Goal: Task Accomplishment & Management: Manage account settings

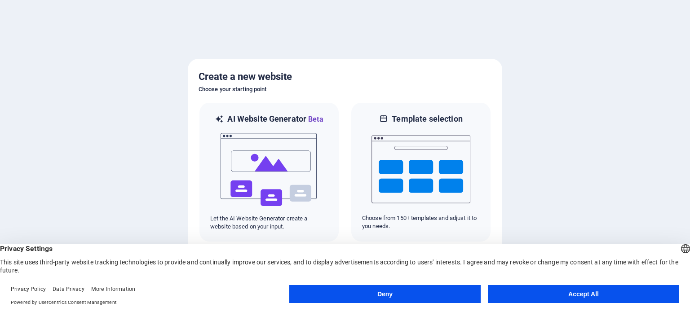
click at [613, 296] on button "Accept All" at bounding box center [583, 294] width 191 height 18
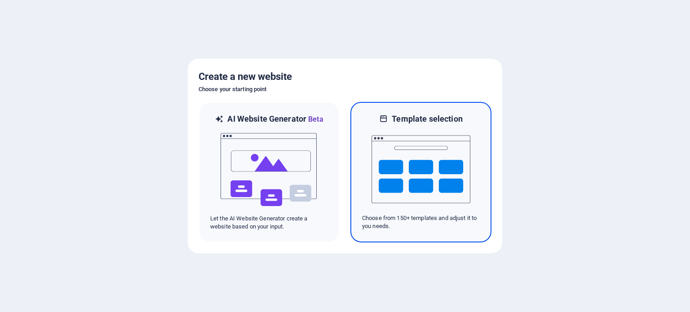
click at [400, 167] on img at bounding box center [421, 169] width 99 height 90
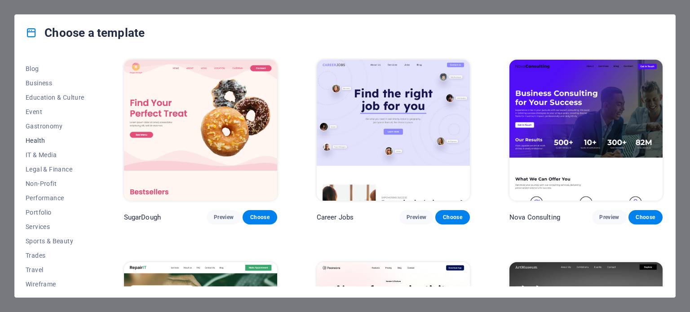
scroll to position [130, 0]
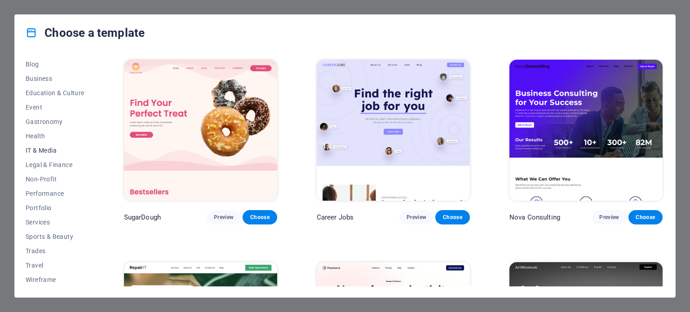
click at [44, 152] on span "IT & Media" at bounding box center [55, 150] width 59 height 7
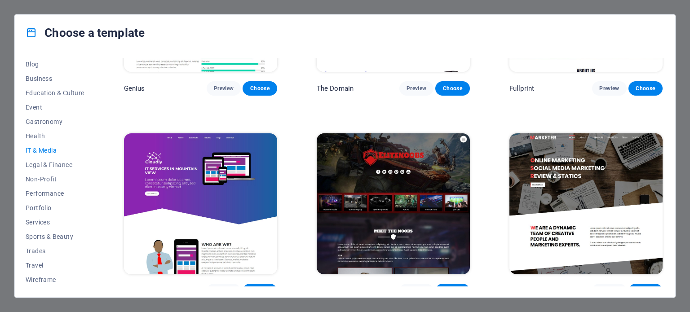
scroll to position [543, 0]
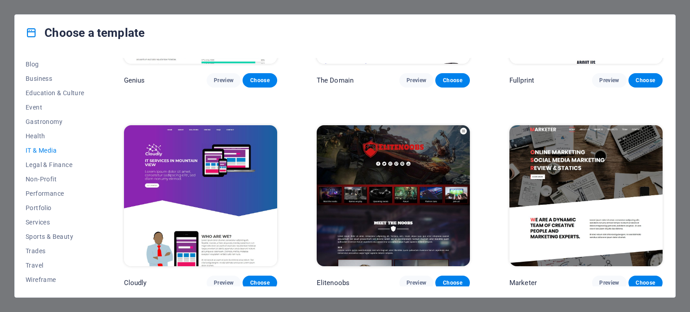
click at [222, 189] on img at bounding box center [200, 195] width 153 height 141
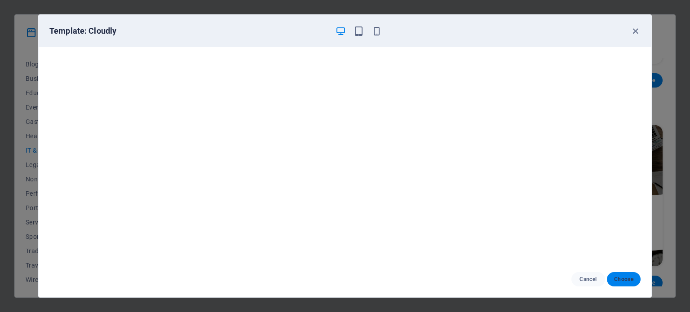
click at [619, 277] on span "Choose" at bounding box center [623, 279] width 19 height 7
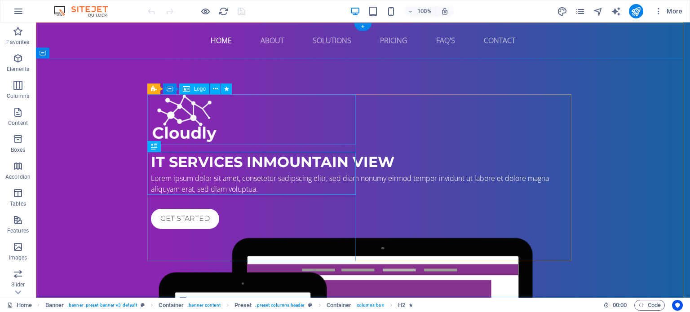
click at [210, 137] on div at bounding box center [363, 119] width 424 height 50
select select "px"
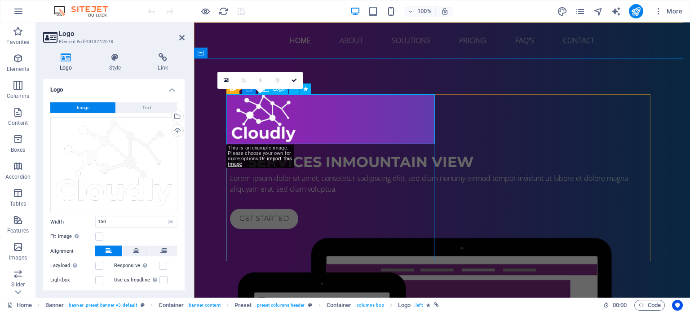
click at [281, 131] on div at bounding box center [442, 119] width 424 height 50
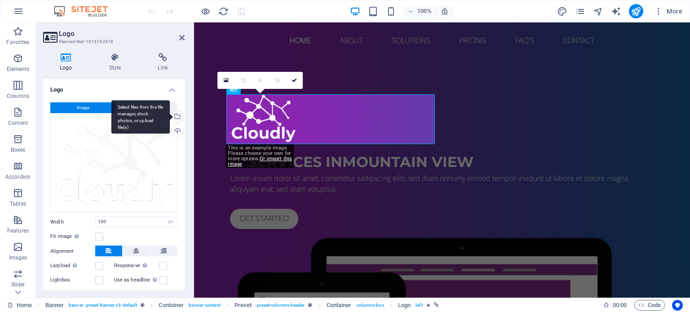
click at [170, 115] on div "Select files from the file manager, stock photos, or upload file(s)" at bounding box center [140, 117] width 58 height 34
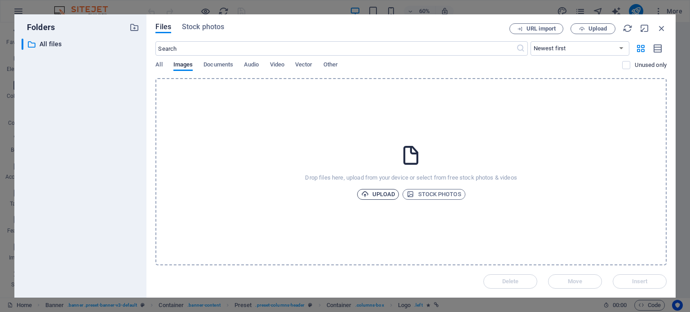
click at [379, 191] on span "Upload" at bounding box center [378, 194] width 34 height 11
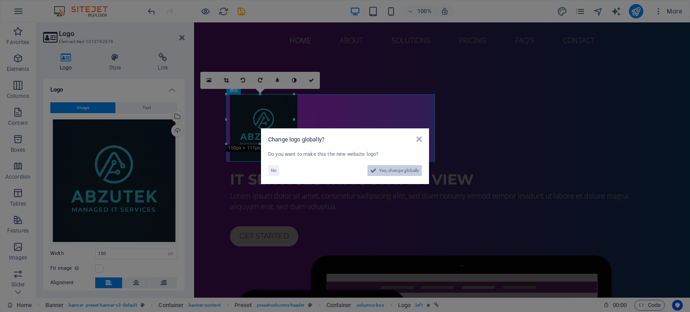
click at [399, 171] on span "Yes, change globally" at bounding box center [399, 170] width 40 height 11
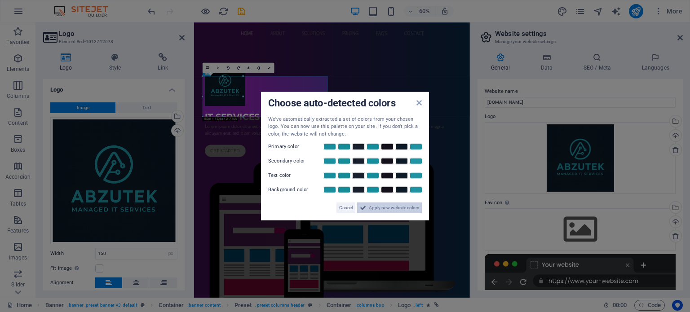
click at [379, 211] on span "Apply new website colors" at bounding box center [394, 208] width 50 height 11
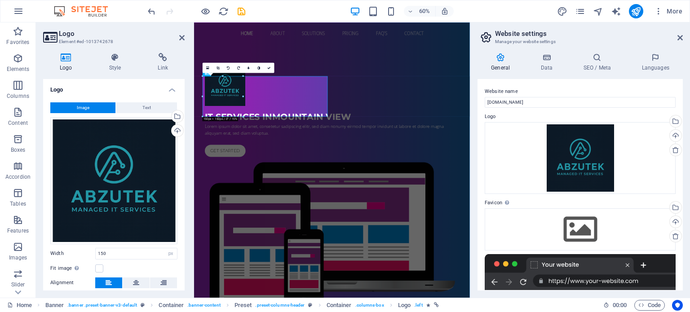
click at [676, 37] on h2 "Website settings" at bounding box center [589, 34] width 188 height 8
click at [679, 35] on icon at bounding box center [680, 37] width 5 height 7
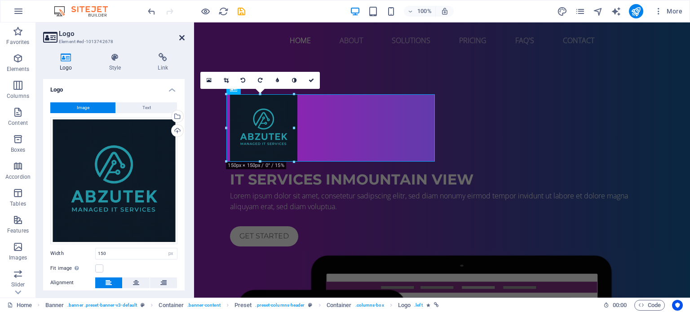
click at [184, 35] on icon at bounding box center [181, 37] width 5 height 7
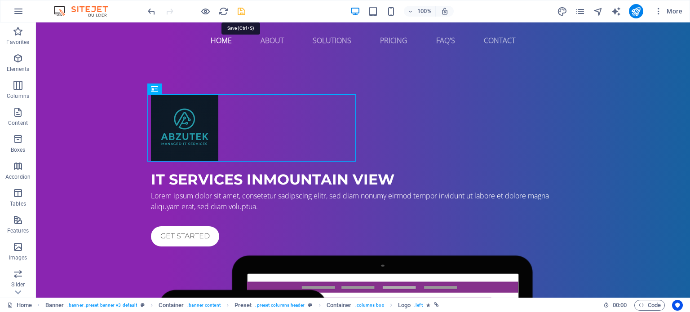
click at [239, 9] on icon "save" at bounding box center [241, 11] width 10 height 10
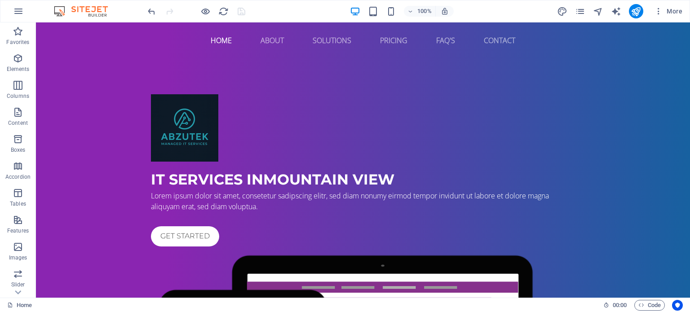
click at [146, 10] on div "100% More" at bounding box center [344, 11] width 689 height 22
click at [152, 13] on icon "undo" at bounding box center [152, 11] width 10 height 10
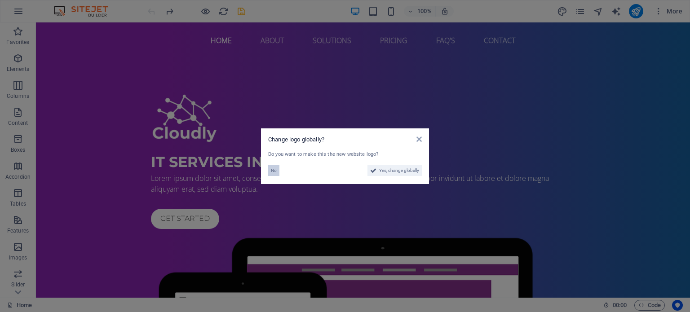
click at [270, 169] on button "No" at bounding box center [273, 170] width 11 height 11
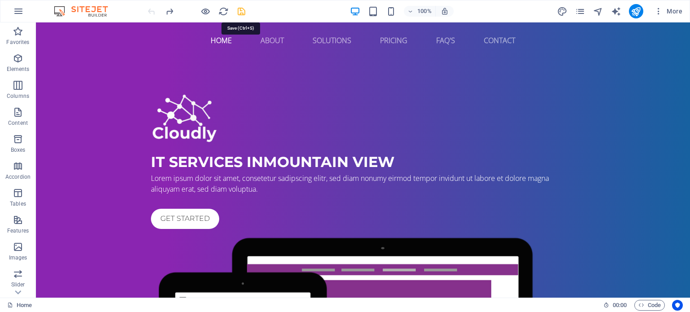
click at [238, 9] on icon "save" at bounding box center [241, 11] width 10 height 10
checkbox input "false"
click at [48, 9] on div "100% More" at bounding box center [344, 11] width 689 height 22
click at [23, 12] on icon "button" at bounding box center [18, 11] width 11 height 11
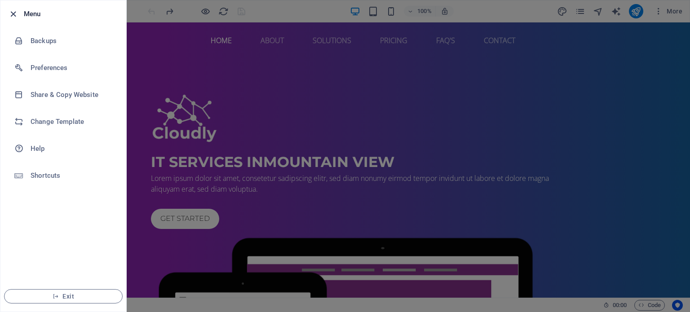
click at [12, 11] on icon "button" at bounding box center [13, 14] width 10 height 10
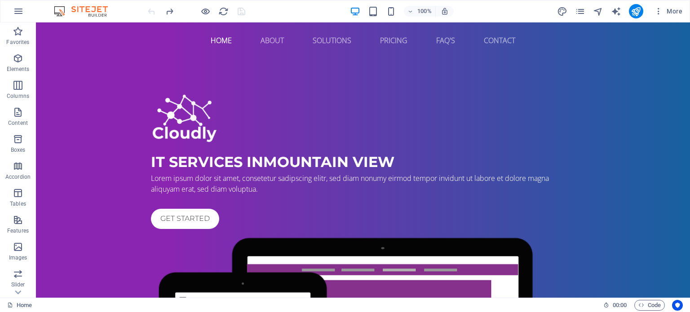
click at [12, 11] on button "button" at bounding box center [19, 11] width 22 height 22
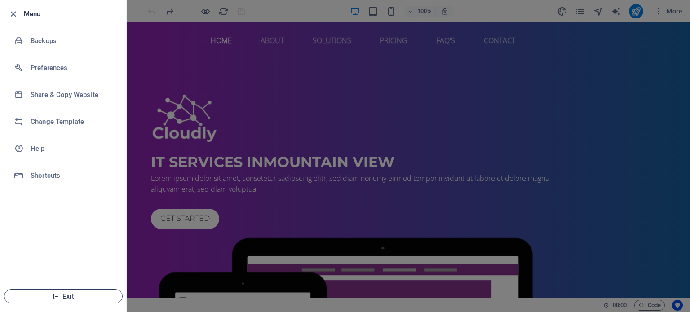
click at [84, 298] on span "Exit" at bounding box center [63, 296] width 103 height 7
click at [74, 296] on span "Exit" at bounding box center [63, 296] width 103 height 7
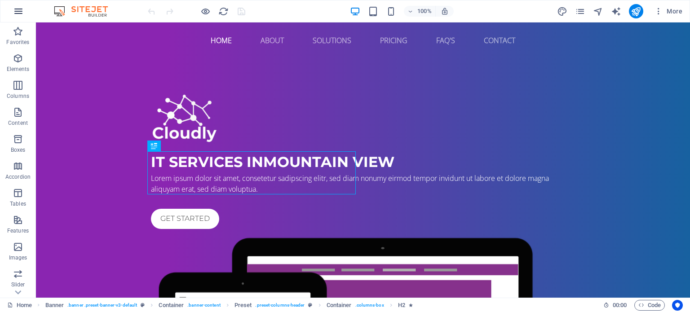
click at [13, 19] on button "button" at bounding box center [19, 11] width 22 height 22
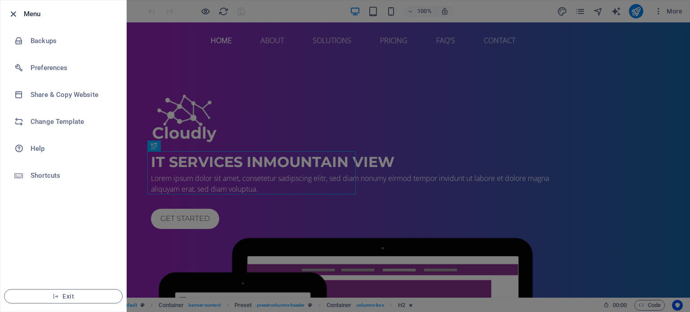
click at [13, 11] on icon "button" at bounding box center [13, 14] width 10 height 10
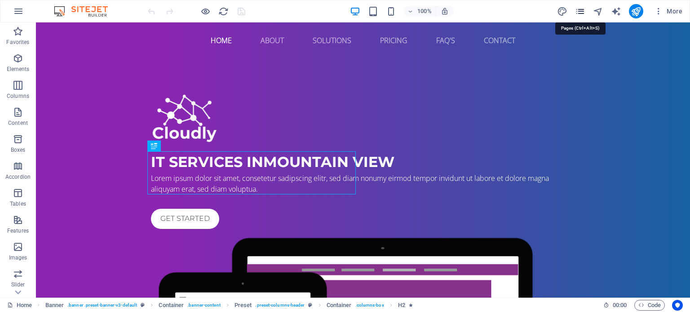
click at [579, 10] on icon "pages" at bounding box center [580, 11] width 10 height 10
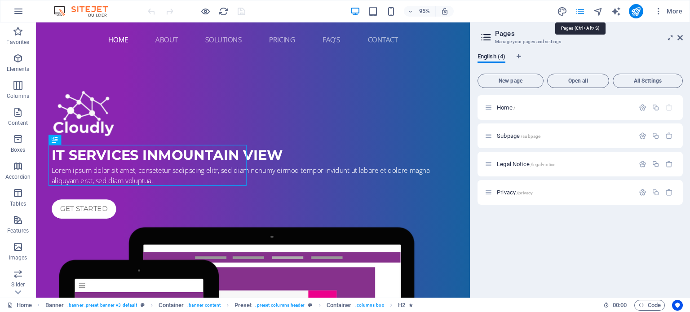
click at [579, 10] on icon "pages" at bounding box center [580, 11] width 10 height 10
click at [658, 11] on icon "button" at bounding box center [658, 11] width 9 height 9
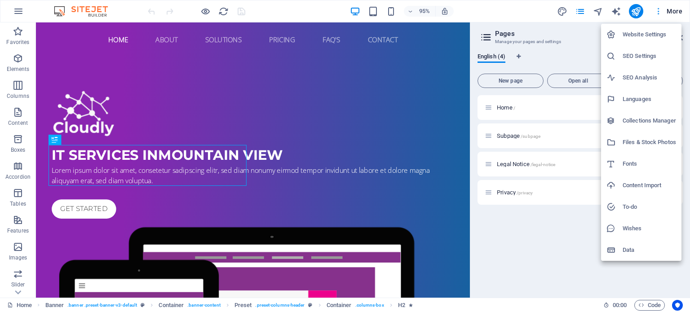
click at [658, 11] on div at bounding box center [345, 156] width 690 height 312
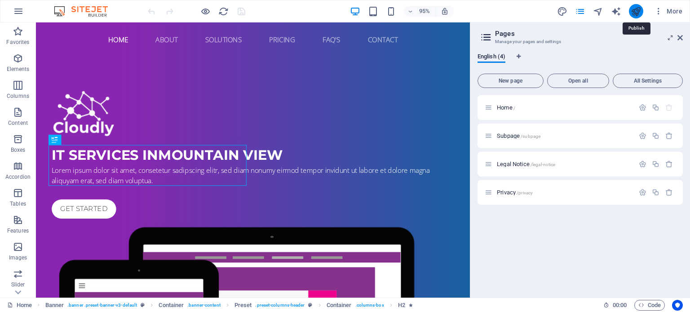
click at [636, 11] on icon "publish" at bounding box center [636, 11] width 10 height 10
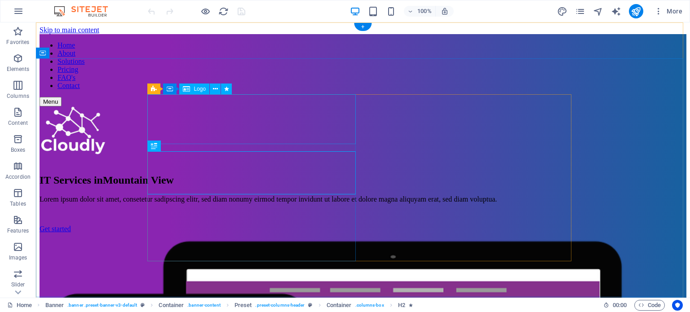
click at [183, 118] on div at bounding box center [363, 133] width 647 height 52
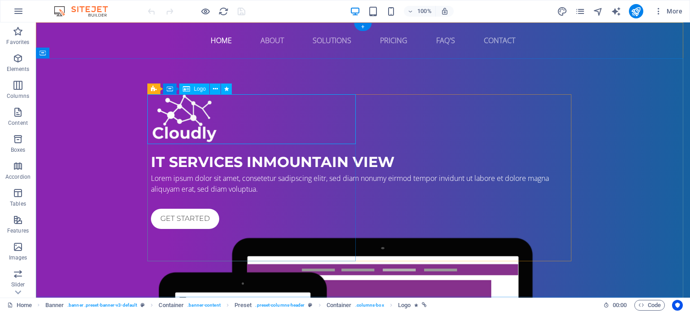
click at [170, 122] on div at bounding box center [363, 119] width 424 height 50
select select "px"
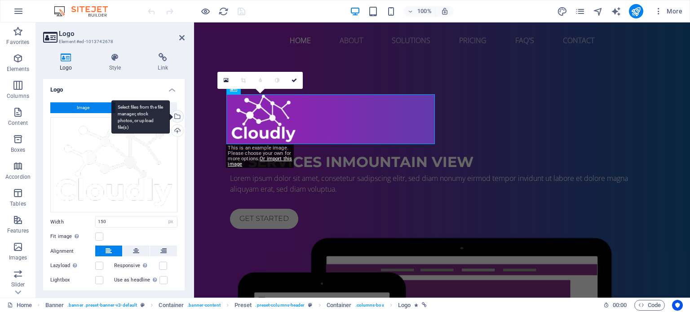
click at [170, 115] on div "Select files from the file manager, stock photos, or upload file(s)" at bounding box center [140, 117] width 58 height 34
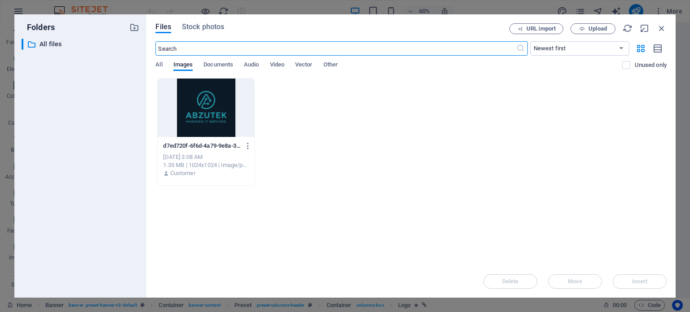
click at [203, 103] on div at bounding box center [206, 108] width 96 height 58
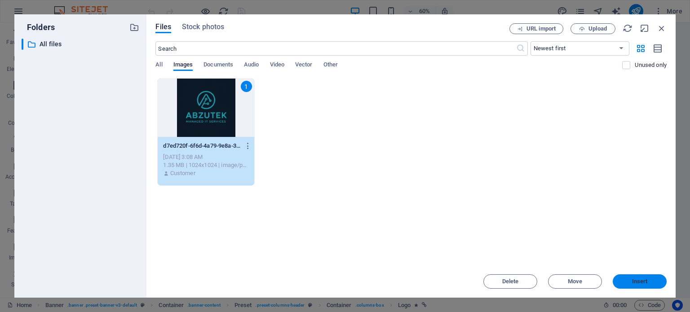
click at [638, 281] on span "Insert" at bounding box center [640, 281] width 16 height 5
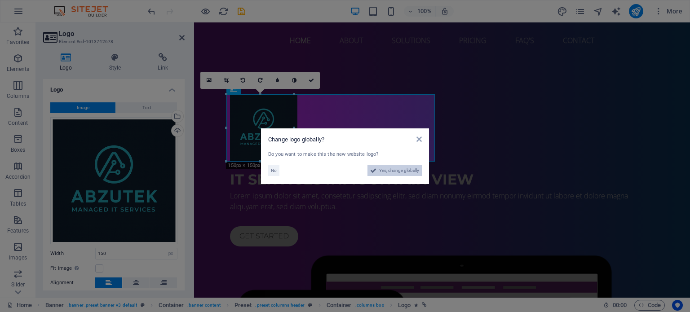
drag, startPoint x: 404, startPoint y: 172, endPoint x: 348, endPoint y: 248, distance: 94.3
click at [404, 172] on span "Yes, change globally" at bounding box center [399, 170] width 40 height 11
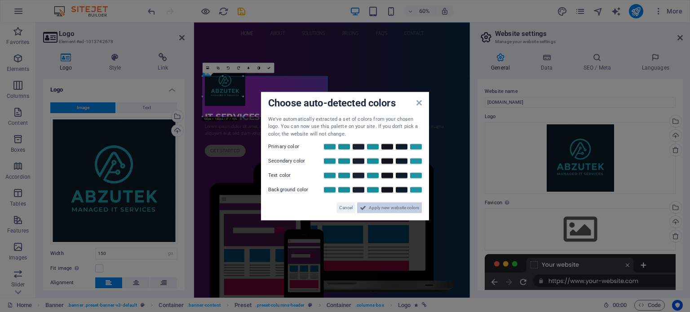
click at [385, 208] on span "Apply new website colors" at bounding box center [394, 208] width 50 height 11
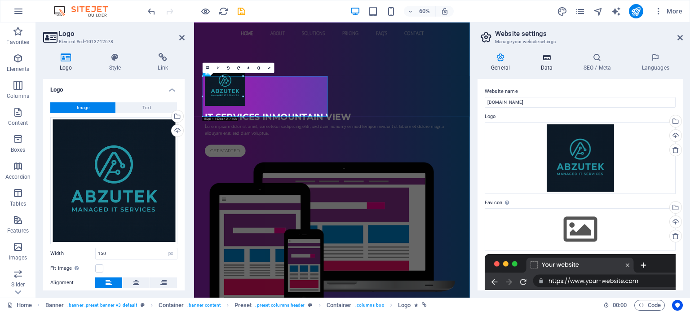
click at [551, 65] on h4 "Data" at bounding box center [548, 62] width 43 height 19
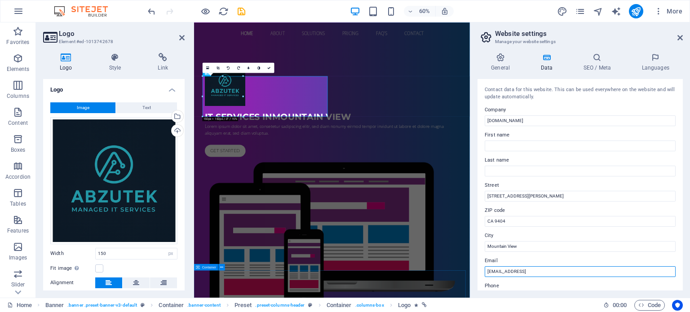
drag, startPoint x: 759, startPoint y: 295, endPoint x: 553, endPoint y: 440, distance: 252.0
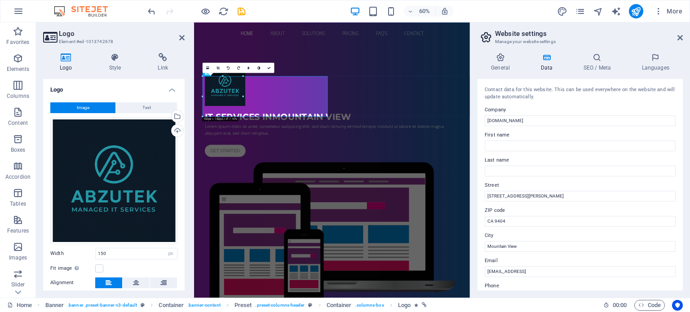
click at [501, 73] on div "General Data SEO / Meta Languages Website name abzutek.com Logo Drag files here…" at bounding box center [580, 172] width 205 height 238
click at [499, 62] on h4 "General" at bounding box center [502, 62] width 49 height 19
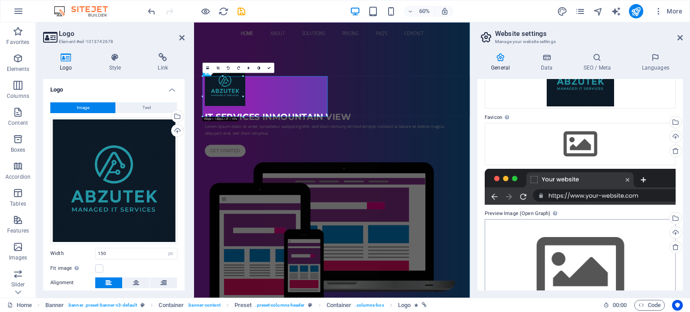
scroll to position [124, 0]
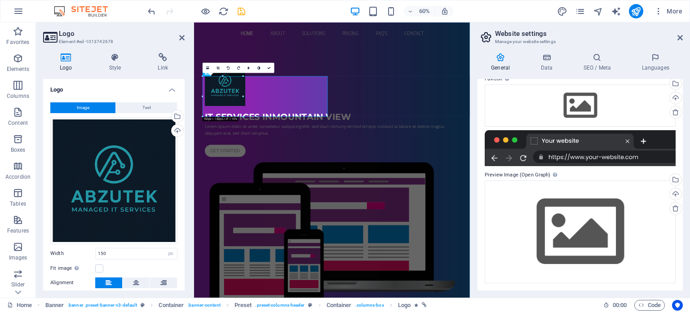
drag, startPoint x: 234, startPoint y: 11, endPoint x: 239, endPoint y: 10, distance: 4.7
click at [236, 11] on div at bounding box center [196, 11] width 101 height 14
click at [241, 9] on icon "save" at bounding box center [241, 11] width 10 height 10
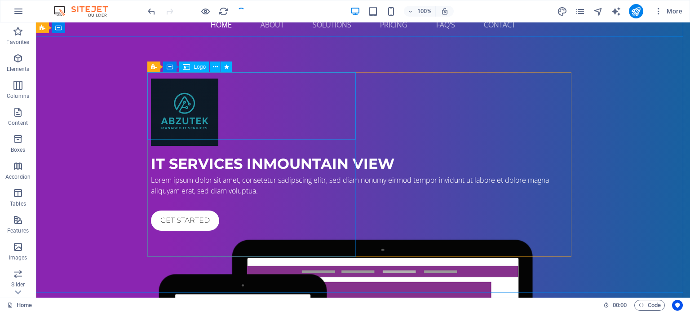
scroll to position [0, 0]
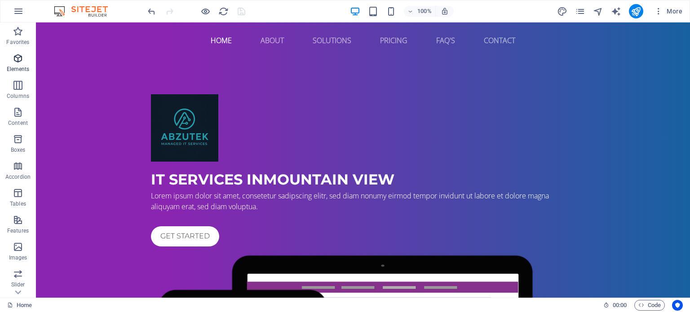
click at [20, 62] on icon "button" at bounding box center [18, 58] width 11 height 11
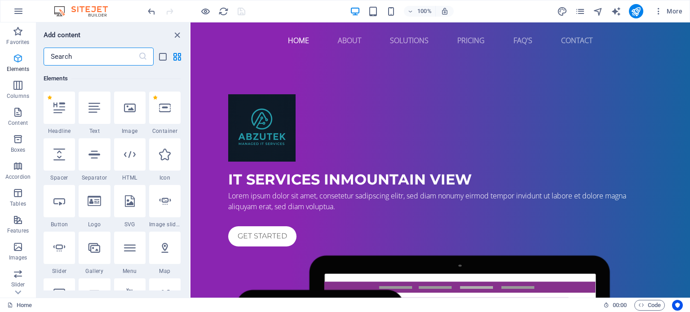
scroll to position [95, 0]
click at [22, 35] on icon "button" at bounding box center [18, 31] width 11 height 11
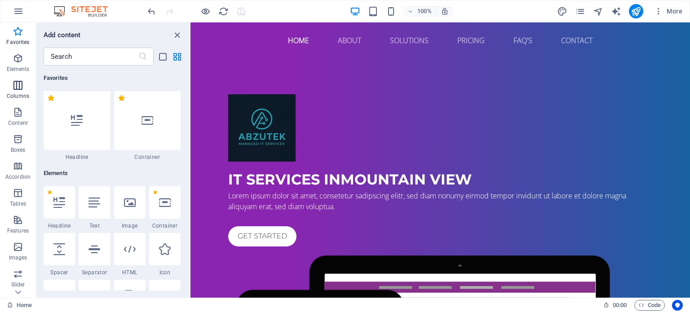
scroll to position [0, 0]
click at [20, 107] on icon "button" at bounding box center [18, 112] width 11 height 11
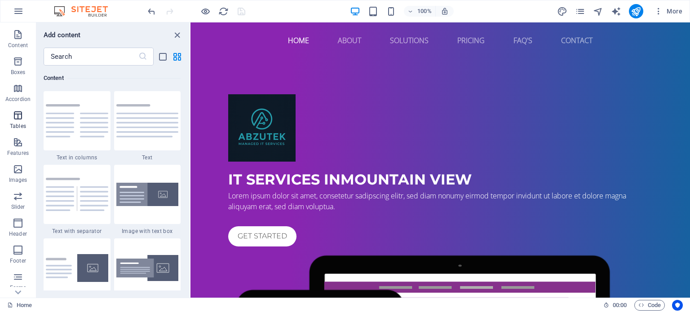
scroll to position [129, 0]
click at [20, 202] on icon "button" at bounding box center [18, 199] width 11 height 11
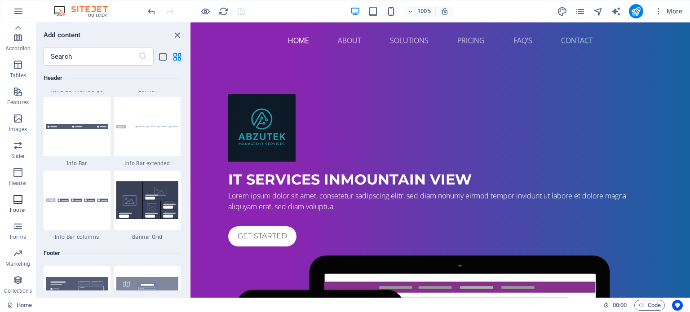
scroll to position [5950, 0]
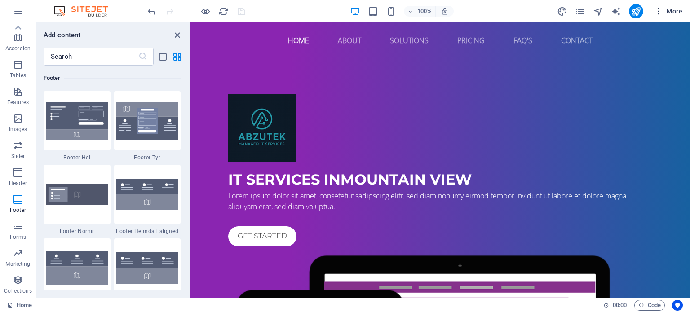
click at [680, 13] on span "More" at bounding box center [668, 11] width 28 height 9
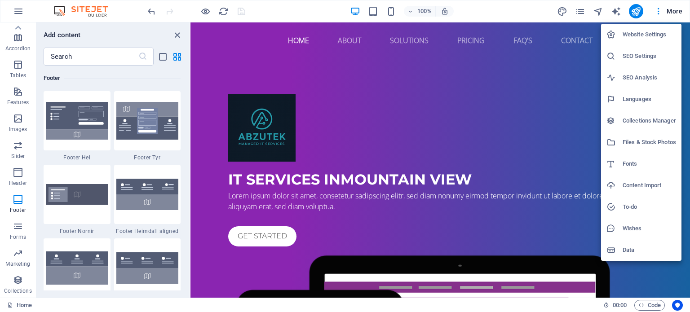
click at [656, 37] on h6 "Website Settings" at bounding box center [649, 34] width 53 height 11
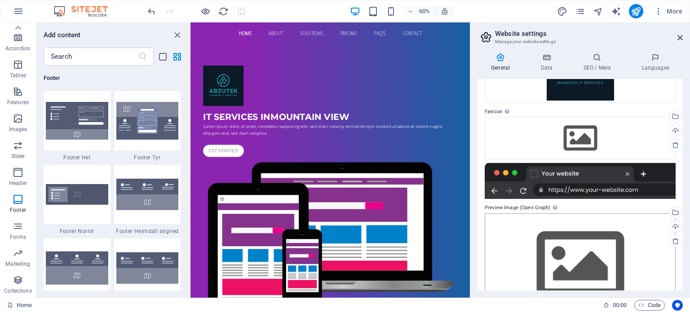
scroll to position [124, 0]
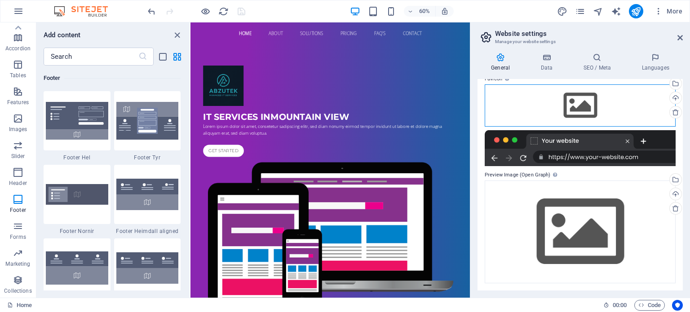
click at [586, 103] on div "Drag files here, click to choose files or select files from Files or our free s…" at bounding box center [580, 105] width 191 height 42
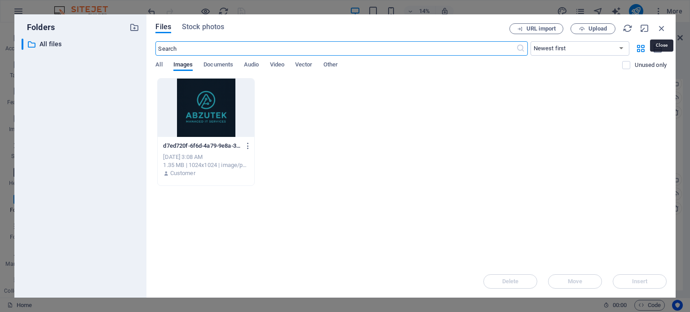
click at [662, 32] on icon "button" at bounding box center [662, 28] width 10 height 10
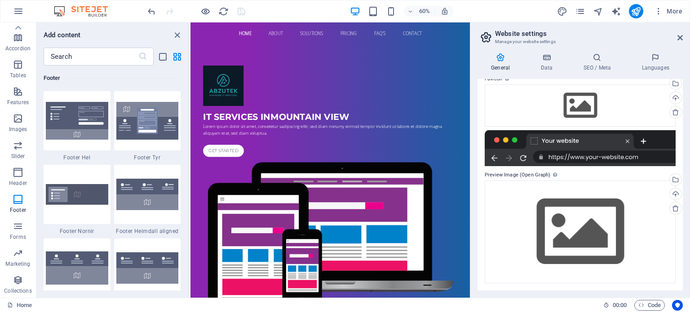
click at [564, 164] on div at bounding box center [580, 148] width 191 height 36
click at [568, 235] on div "Drag files here, click to choose files or select files from Files or our free s…" at bounding box center [580, 232] width 191 height 103
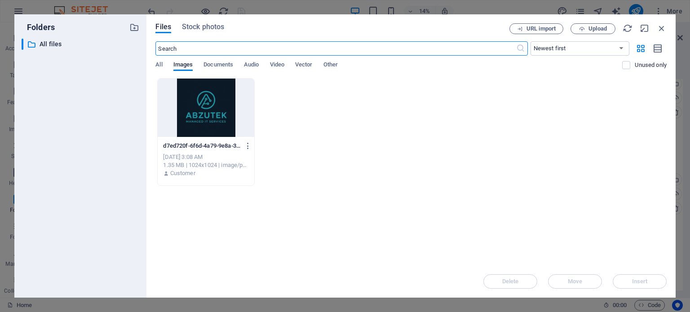
click at [209, 95] on div at bounding box center [206, 108] width 96 height 58
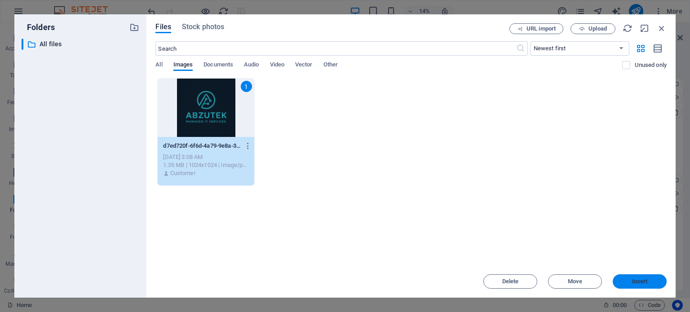
click at [644, 283] on span "Insert" at bounding box center [640, 281] width 16 height 5
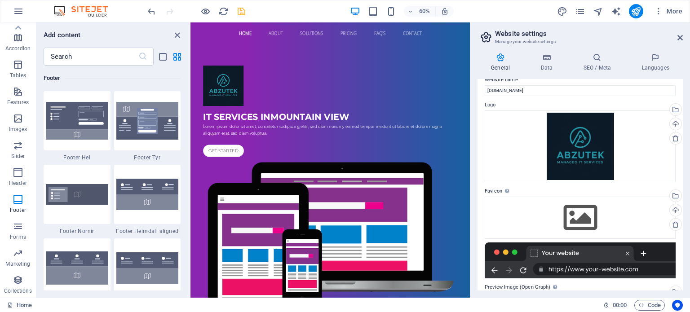
scroll to position [0, 0]
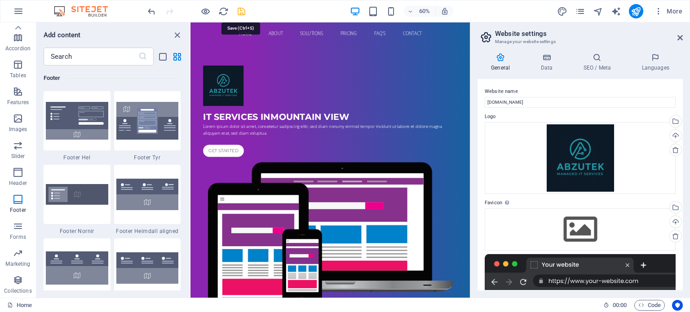
click at [241, 12] on icon "save" at bounding box center [241, 11] width 10 height 10
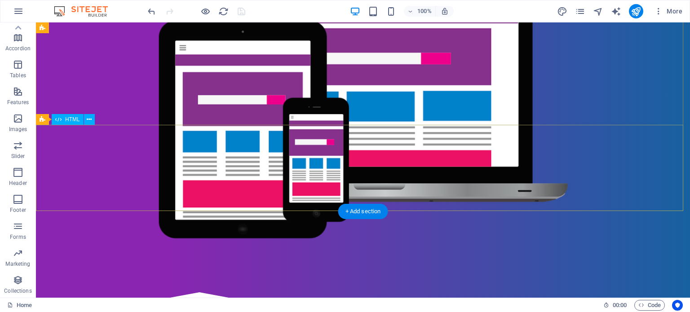
scroll to position [45, 0]
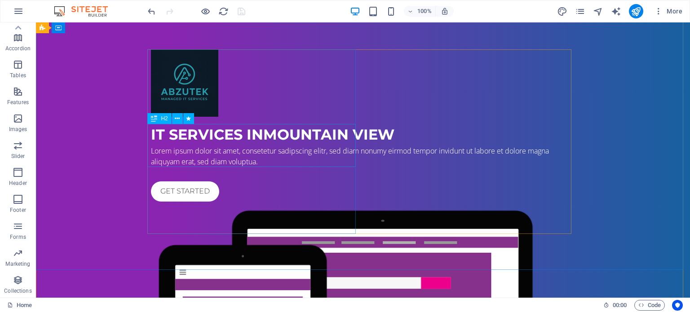
click at [267, 146] on div "IT Services in Mountain View" at bounding box center [363, 135] width 424 height 22
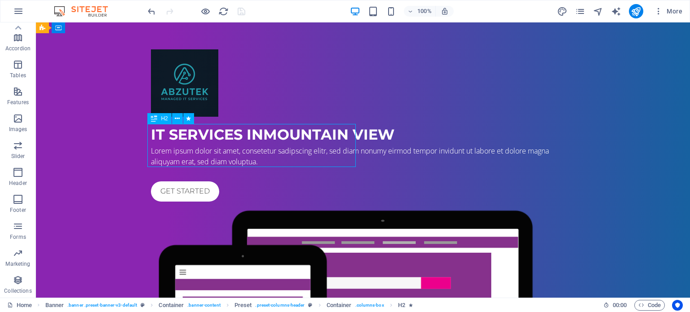
click at [267, 146] on div "IT Services in Mountain View" at bounding box center [363, 135] width 424 height 22
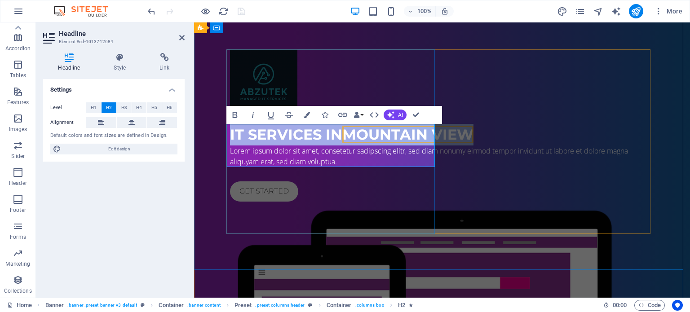
click at [323, 140] on span "IT Services in Mountain View" at bounding box center [352, 135] width 244 height 18
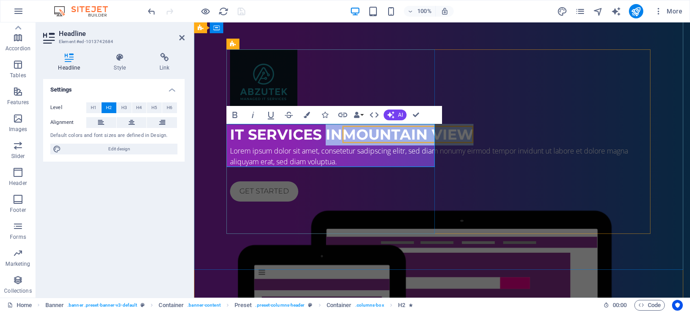
drag, startPoint x: 323, startPoint y: 135, endPoint x: 431, endPoint y: 153, distance: 110.3
click at [431, 146] on h2 "IT Services in Mountain View" at bounding box center [442, 135] width 424 height 22
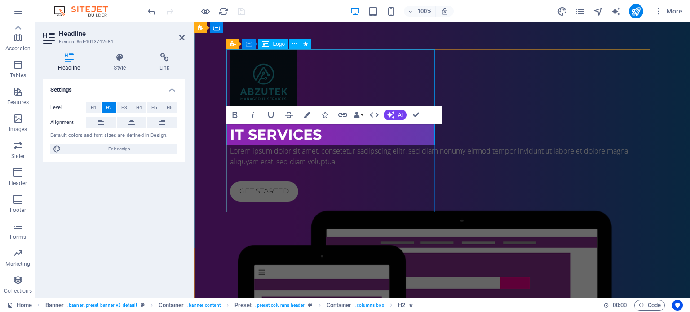
click at [349, 93] on div at bounding box center [442, 82] width 424 height 67
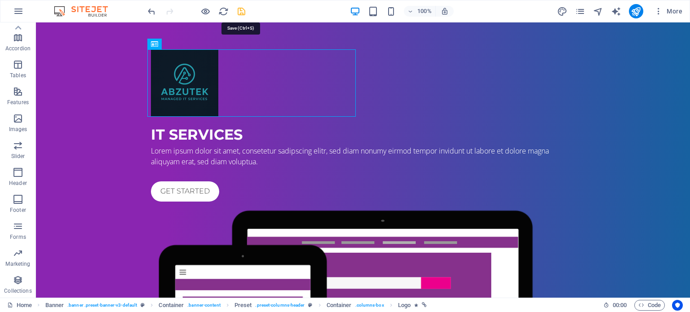
click at [246, 10] on icon "save" at bounding box center [241, 11] width 10 height 10
checkbox input "false"
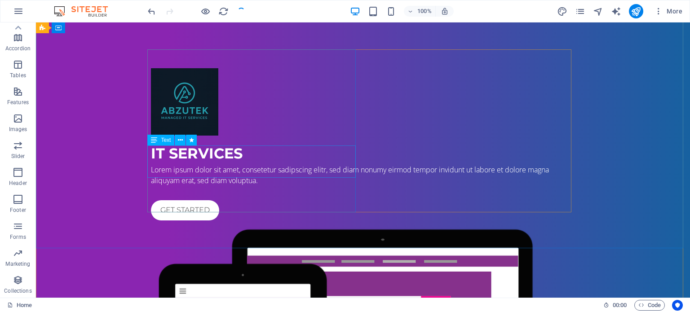
scroll to position [0, 0]
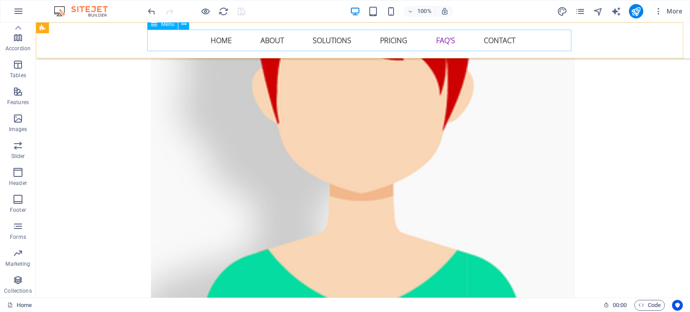
click at [269, 37] on nav "Home About Solutions Pricing FAQ's Contact" at bounding box center [363, 41] width 424 height 22
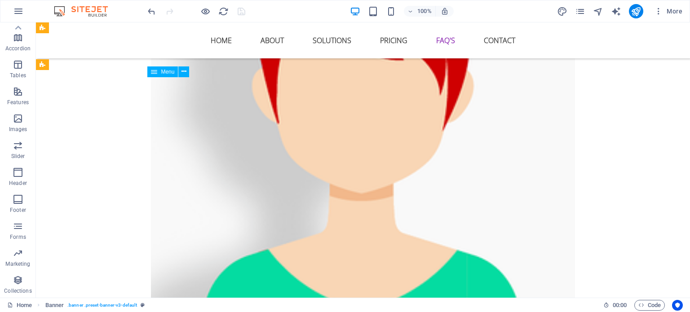
scroll to position [2514, 0]
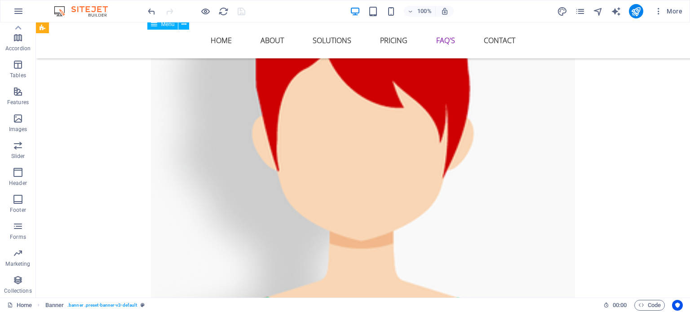
click at [269, 37] on nav "Home About Solutions Pricing FAQ's Contact" at bounding box center [363, 41] width 424 height 22
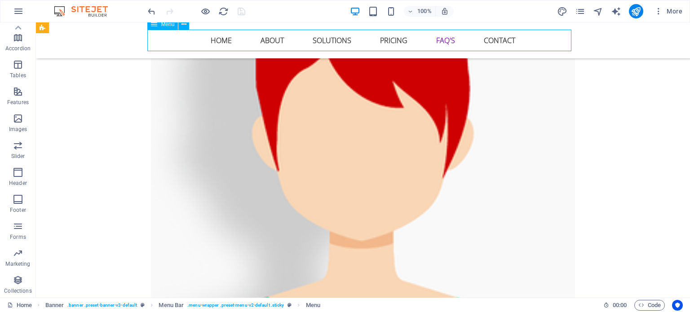
click at [312, 45] on nav "Home About Solutions Pricing FAQ's Contact" at bounding box center [363, 41] width 424 height 22
click at [325, 39] on nav "Home About Solutions Pricing FAQ's Contact" at bounding box center [363, 41] width 424 height 22
click at [388, 39] on nav "Home About Solutions Pricing FAQ's Contact" at bounding box center [363, 41] width 424 height 22
click at [660, 12] on icon "button" at bounding box center [658, 11] width 9 height 9
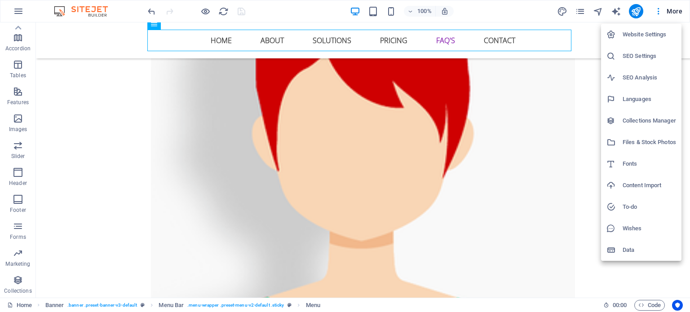
click at [650, 122] on h6 "Collections Manager" at bounding box center [649, 120] width 53 height 11
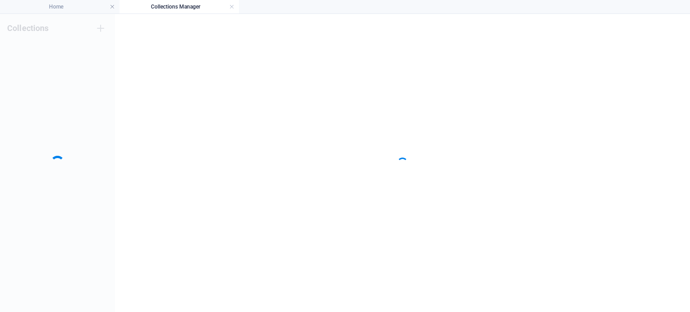
scroll to position [0, 0]
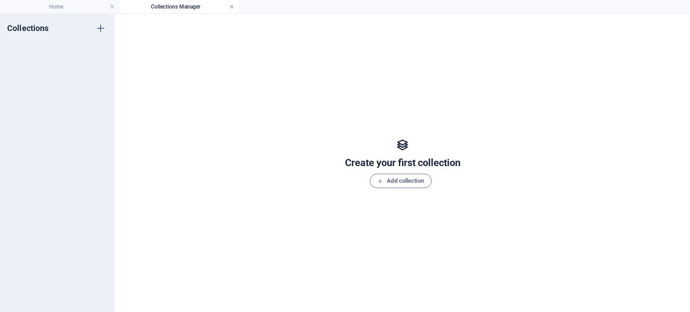
click at [234, 5] on link at bounding box center [231, 7] width 5 height 9
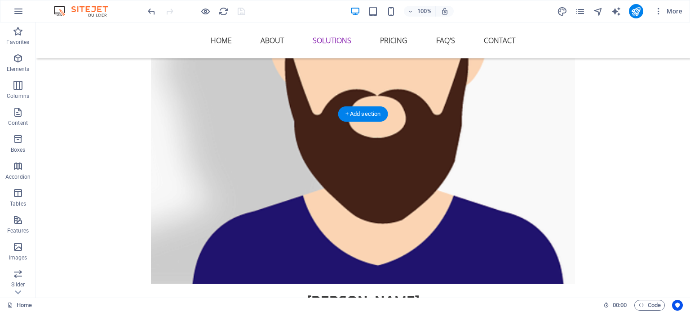
scroll to position [1840, 0]
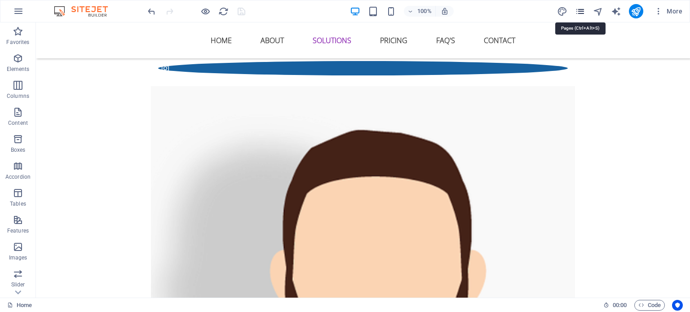
click at [577, 10] on icon "pages" at bounding box center [580, 11] width 10 height 10
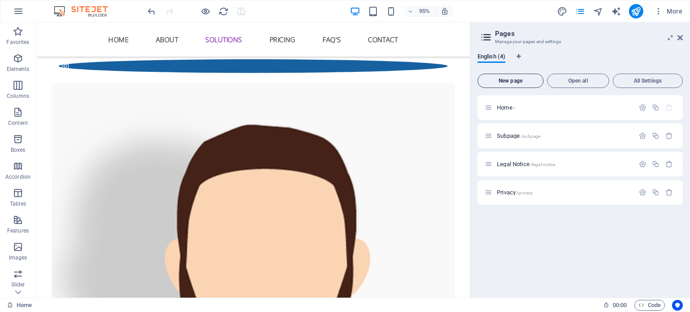
click at [500, 83] on span "New page" at bounding box center [511, 80] width 58 height 5
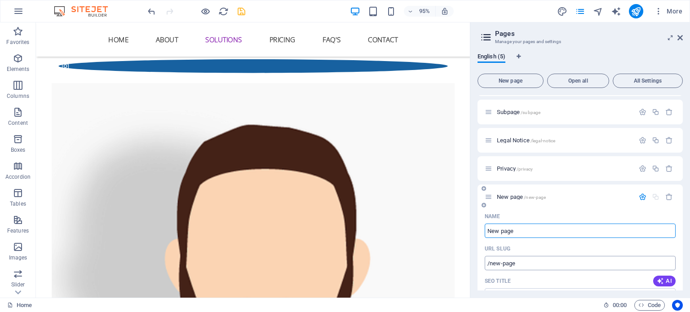
scroll to position [0, 0]
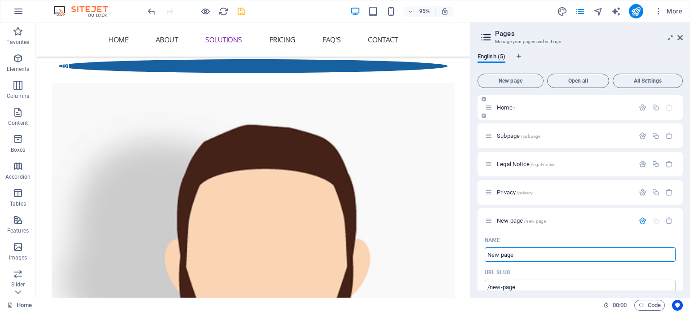
click at [512, 109] on span "Home /" at bounding box center [506, 107] width 18 height 7
click at [577, 138] on p "Subpage /subpage" at bounding box center [564, 136] width 135 height 6
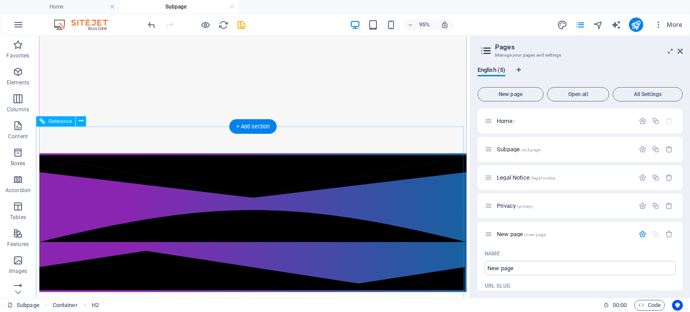
scroll to position [482, 0]
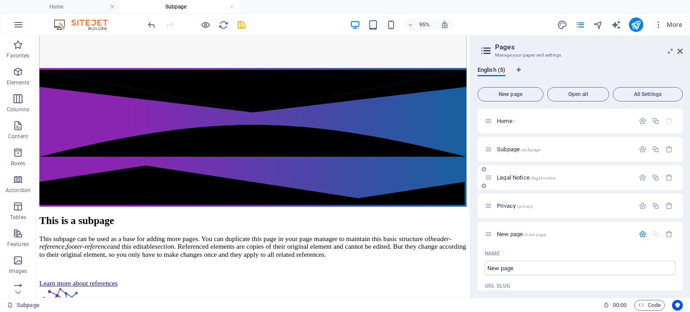
click at [502, 176] on span "Legal Notice /legal-notice" at bounding box center [526, 177] width 58 height 7
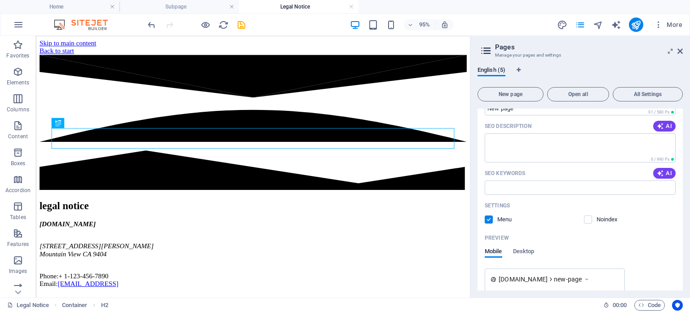
scroll to position [0, 0]
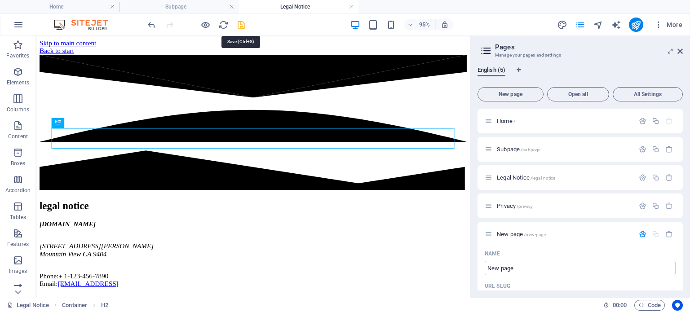
click at [238, 21] on icon "save" at bounding box center [241, 25] width 10 height 10
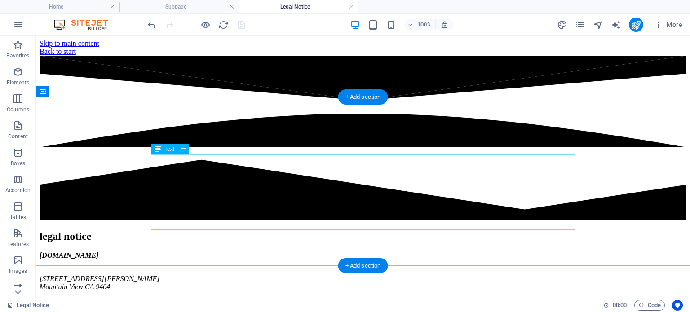
click at [306, 252] on div "abzutek.com 306 Nita Ave Mountain View CA 9404 Phone: + 1-123-456-7890 Email: e…" at bounding box center [363, 287] width 647 height 71
click at [346, 252] on div "abzutek.com 306 Nita Ave Mountain View CA 9404 Phone: + 1-123-456-7890 Email: e…" at bounding box center [363, 287] width 647 height 71
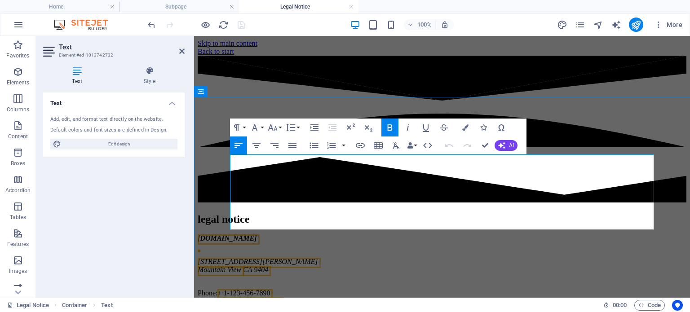
click at [281, 298] on link "[EMAIL_ADDRESS]" at bounding box center [249, 302] width 64 height 8
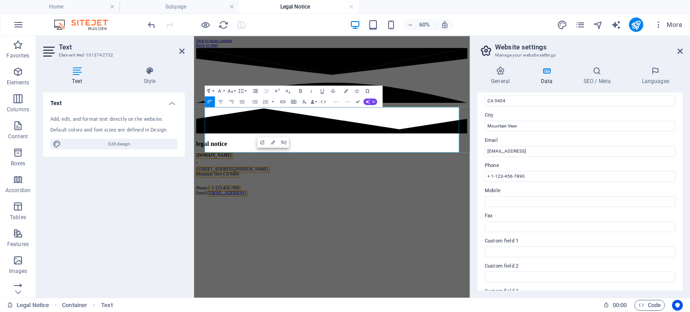
scroll to position [90, 0]
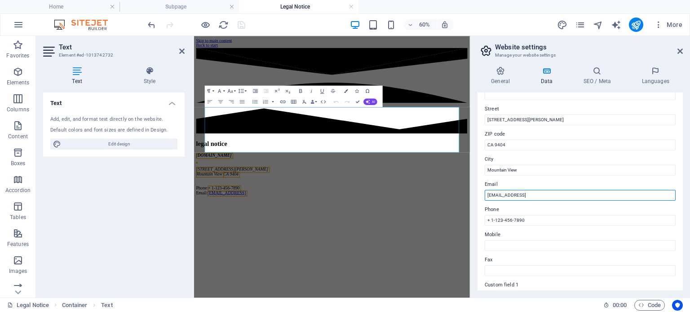
drag, startPoint x: 611, startPoint y: 195, endPoint x: 477, endPoint y: 190, distance: 133.6
click at [478, 190] on div "Contact data for this website. This can be used everywhere on the website and w…" at bounding box center [580, 192] width 205 height 198
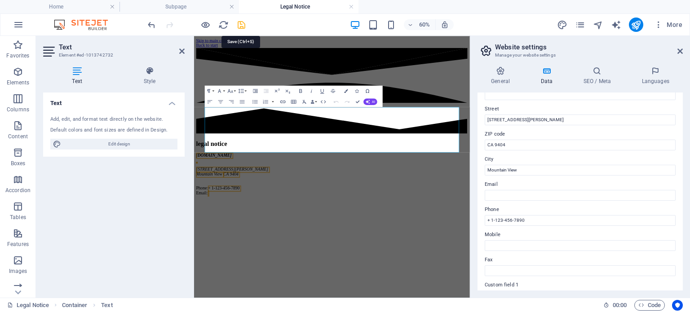
click at [245, 23] on icon "save" at bounding box center [241, 25] width 10 height 10
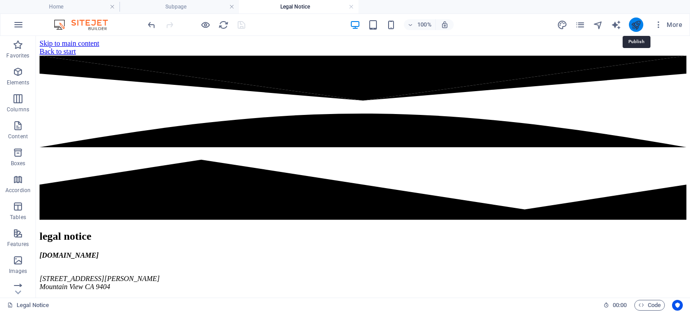
click at [641, 26] on icon "publish" at bounding box center [636, 25] width 10 height 10
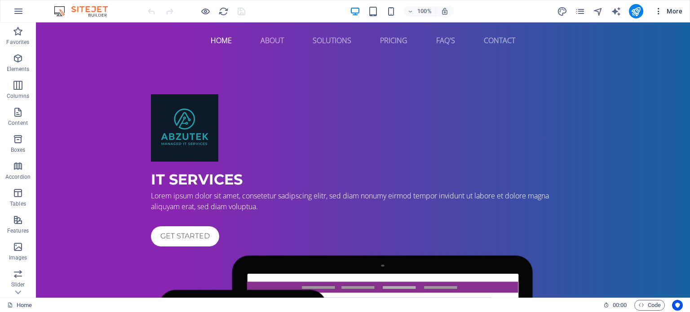
click at [685, 7] on button "More" at bounding box center [669, 11] width 36 height 14
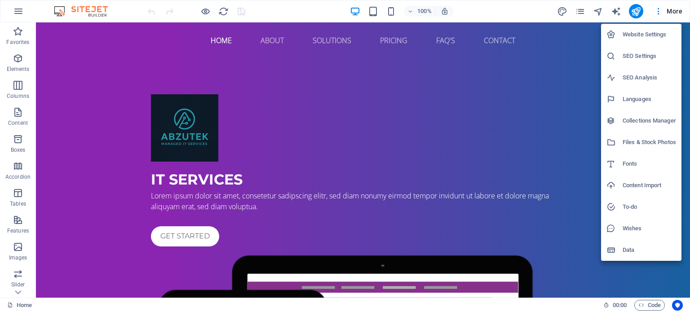
click at [631, 34] on h6 "Website Settings" at bounding box center [649, 34] width 53 height 11
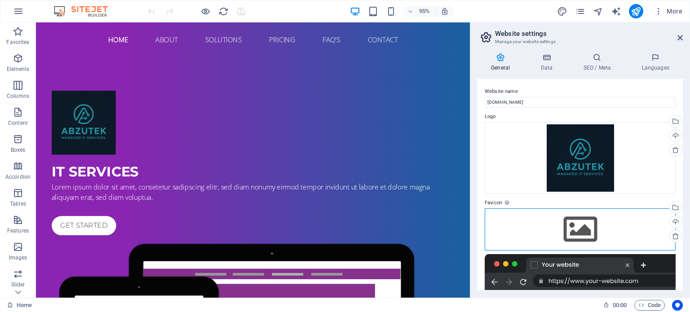
click at [576, 226] on div "Drag files here, click to choose files or select files from Files or our free s…" at bounding box center [580, 230] width 191 height 42
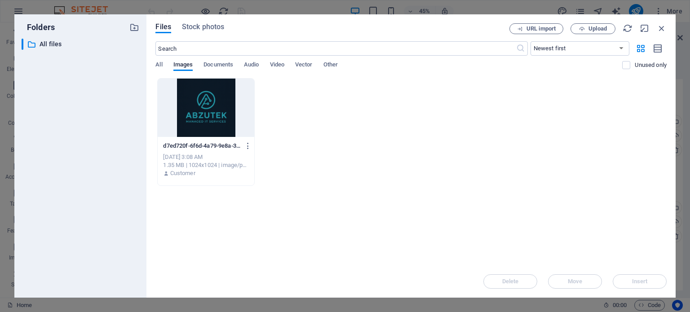
click at [158, 58] on div "​ Newest first Oldest first Name (A-Z) Name (Z-A) Size (0-9) Size (9-0) Resolut…" at bounding box center [410, 59] width 511 height 37
click at [159, 63] on span "All" at bounding box center [158, 65] width 7 height 13
click at [182, 63] on span "Images" at bounding box center [183, 65] width 20 height 13
click at [595, 26] on span "Upload" at bounding box center [598, 28] width 18 height 5
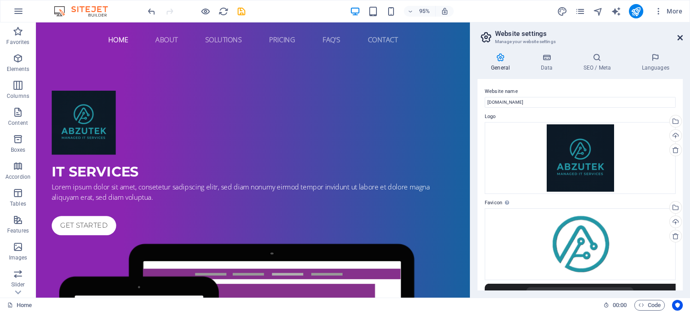
click at [678, 38] on icon at bounding box center [680, 37] width 5 height 7
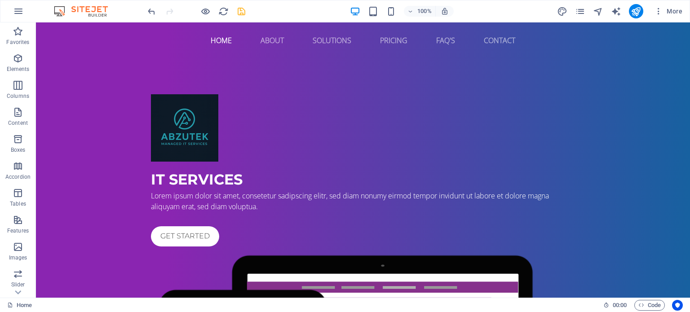
click at [244, 10] on icon "save" at bounding box center [241, 11] width 10 height 10
click at [639, 9] on icon "publish" at bounding box center [636, 11] width 10 height 10
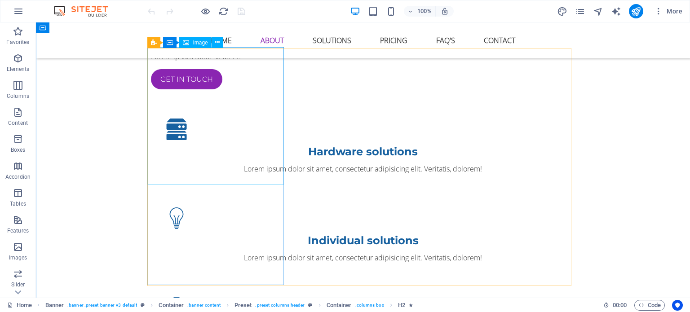
scroll to position [809, 0]
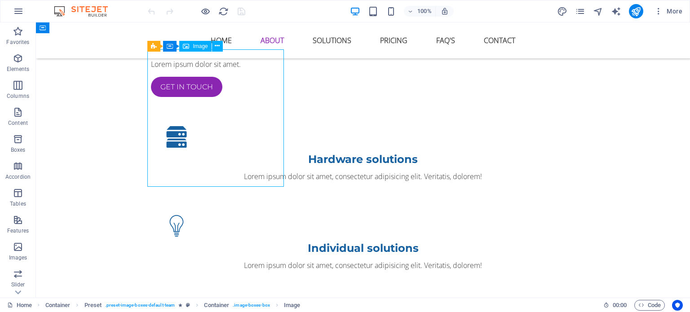
select select "%"
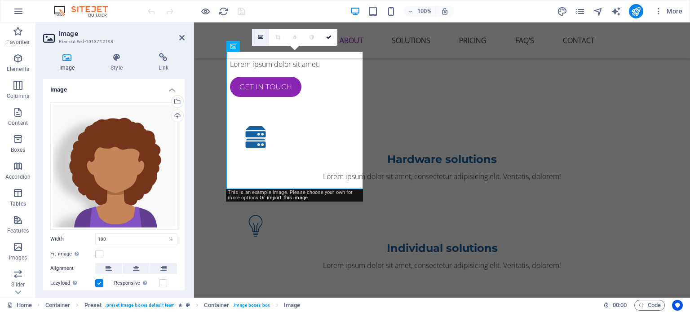
click at [262, 36] on icon at bounding box center [260, 37] width 5 height 6
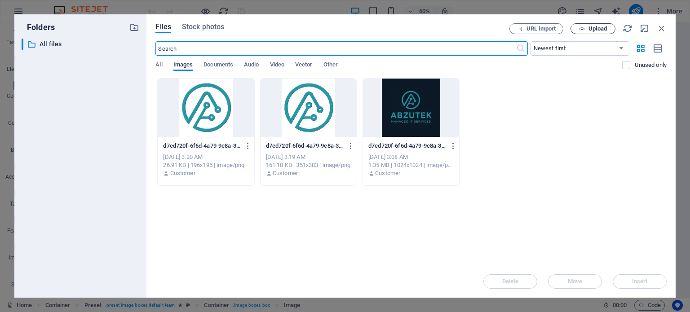
click at [600, 34] on button "Upload" at bounding box center [593, 28] width 45 height 11
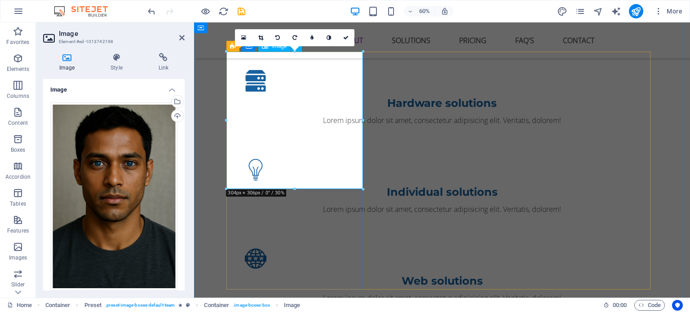
scroll to position [809, 0]
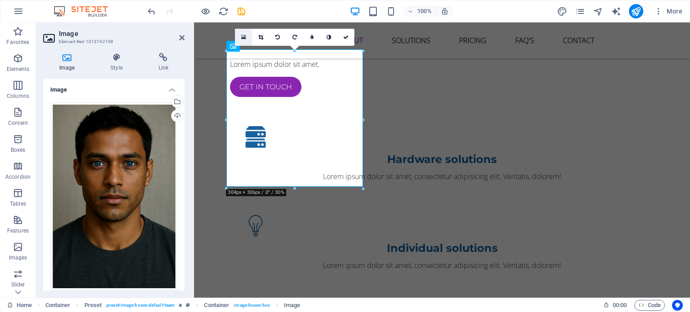
click at [244, 36] on icon at bounding box center [243, 37] width 5 height 6
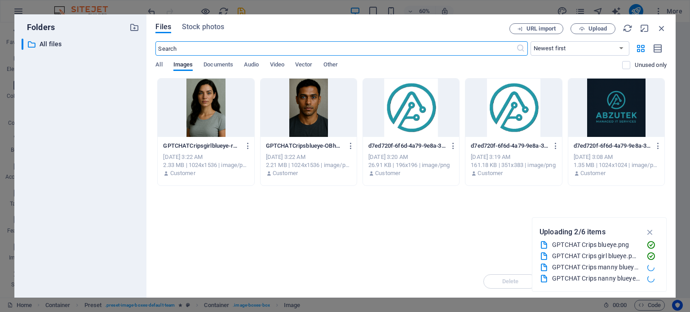
scroll to position [865, 0]
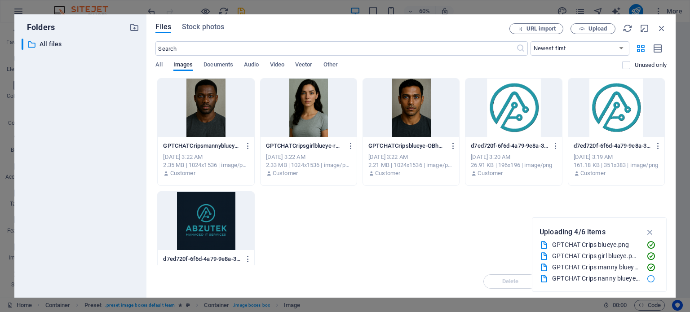
click at [312, 96] on div at bounding box center [309, 108] width 96 height 58
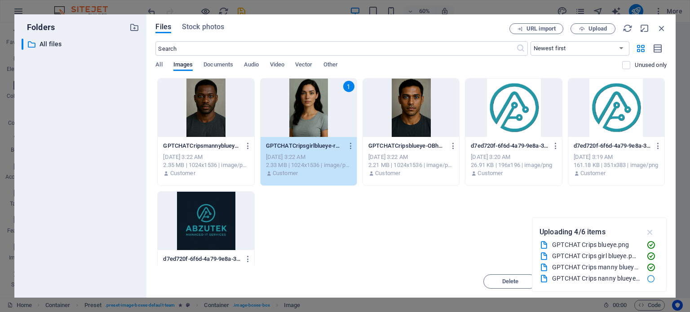
click at [652, 231] on icon "button" at bounding box center [650, 232] width 10 height 10
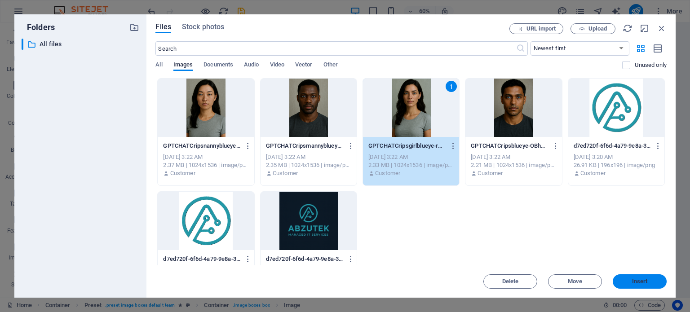
click at [635, 279] on span "Insert" at bounding box center [640, 281] width 16 height 5
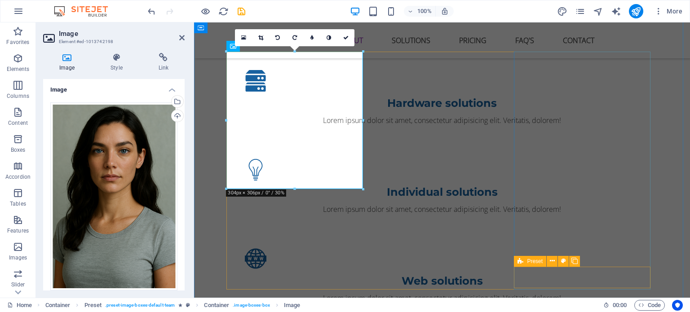
scroll to position [809, 0]
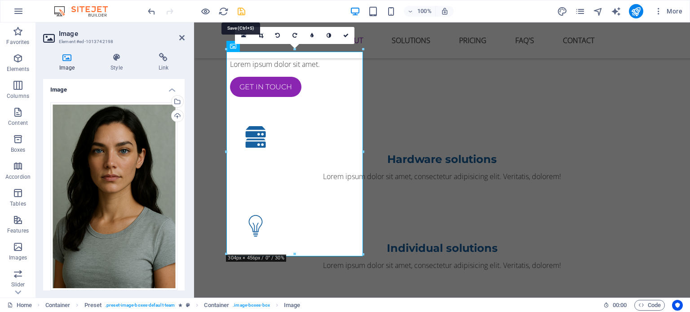
click at [237, 12] on icon "save" at bounding box center [241, 11] width 10 height 10
checkbox input "false"
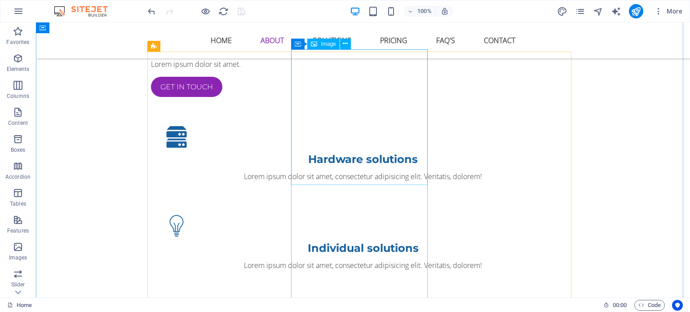
select select "%"
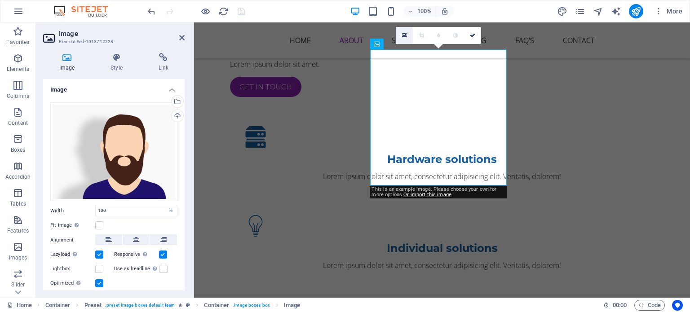
click at [402, 33] on icon at bounding box center [404, 35] width 5 height 6
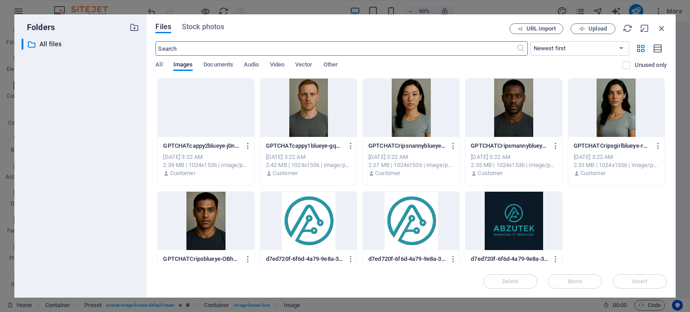
scroll to position [865, 0]
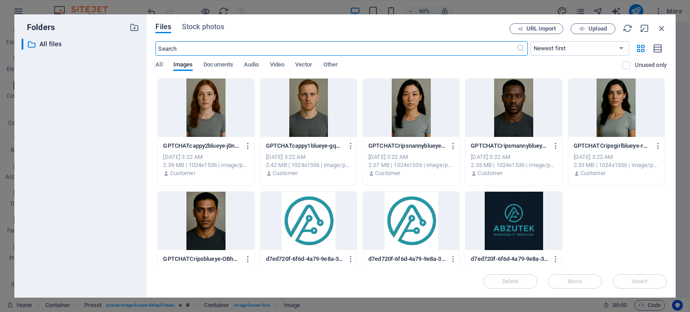
click at [319, 117] on div at bounding box center [309, 108] width 96 height 58
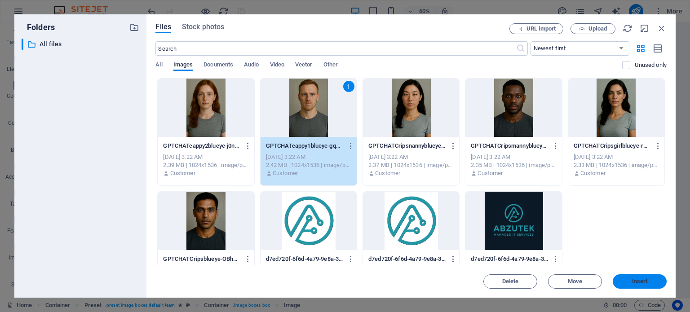
click at [636, 280] on span "Insert" at bounding box center [640, 281] width 16 height 5
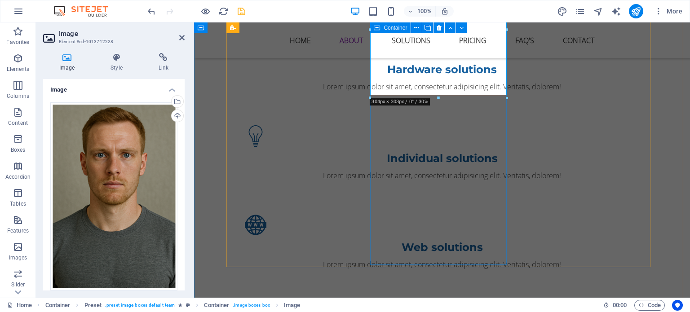
scroll to position [809, 0]
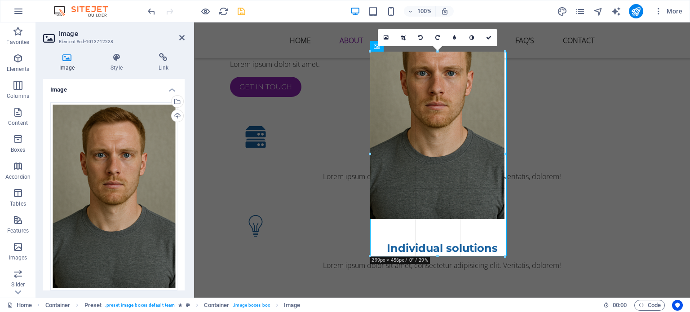
drag, startPoint x: 438, startPoint y: 187, endPoint x: 441, endPoint y: 256, distance: 68.9
type input "299"
select select "px"
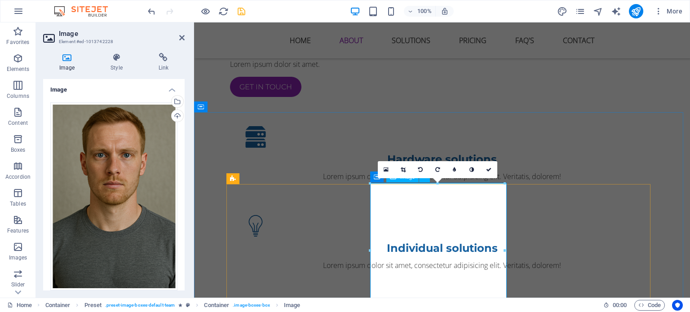
scroll to position [854, 0]
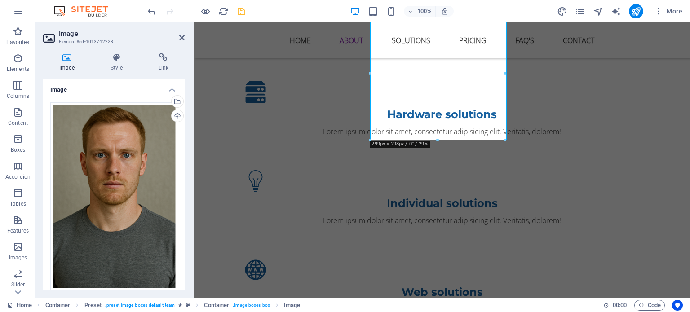
click at [241, 11] on icon "save" at bounding box center [241, 11] width 10 height 10
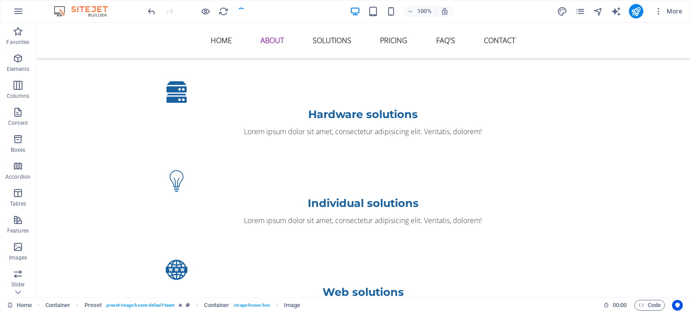
checkbox input "false"
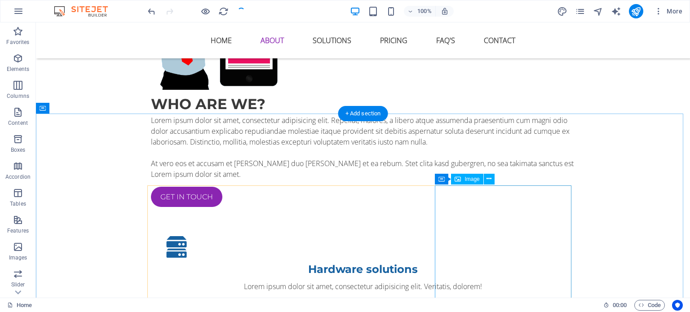
scroll to position [764, 0]
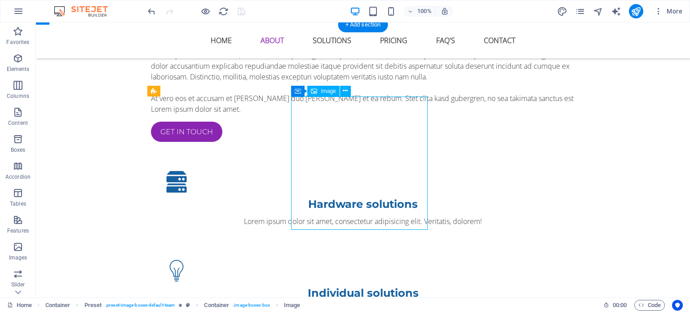
select select "px"
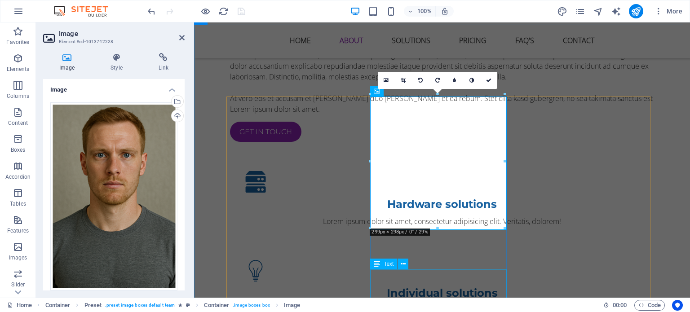
drag, startPoint x: 630, startPoint y: 250, endPoint x: 446, endPoint y: 282, distance: 186.5
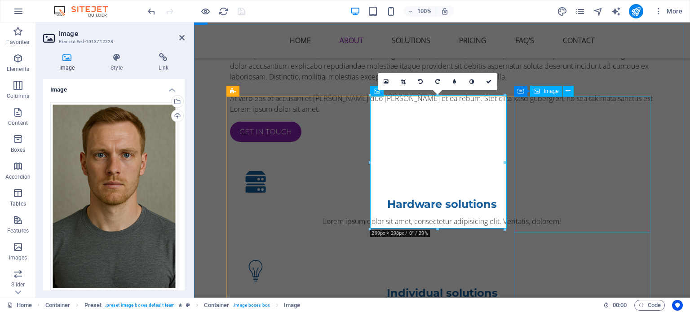
select select "%"
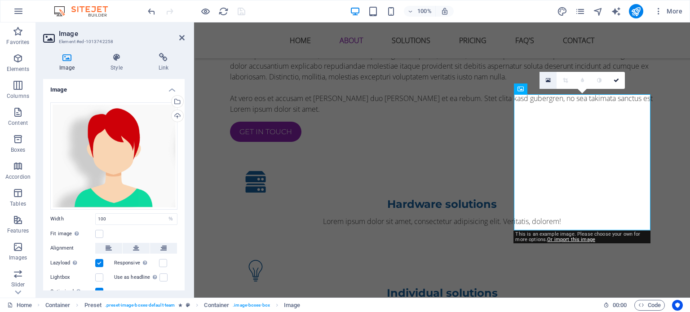
click at [549, 79] on icon at bounding box center [548, 80] width 5 height 6
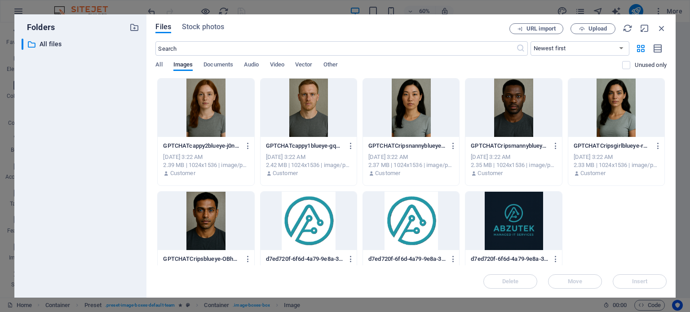
click at [203, 109] on div at bounding box center [206, 108] width 96 height 58
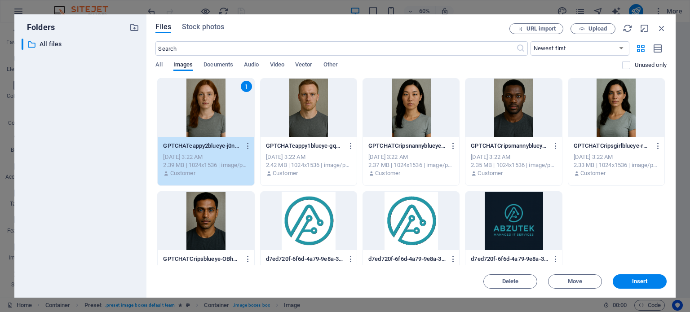
click at [203, 109] on div "1" at bounding box center [206, 108] width 96 height 58
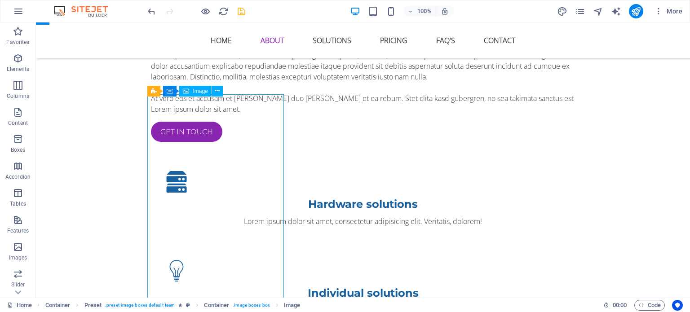
select select "%"
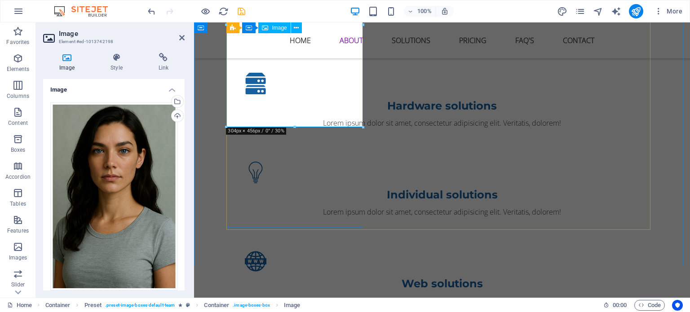
scroll to position [809, 0]
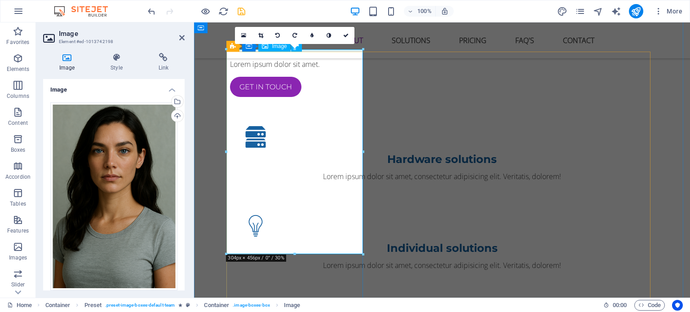
drag, startPoint x: 488, startPoint y: 276, endPoint x: 298, endPoint y: 191, distance: 207.4
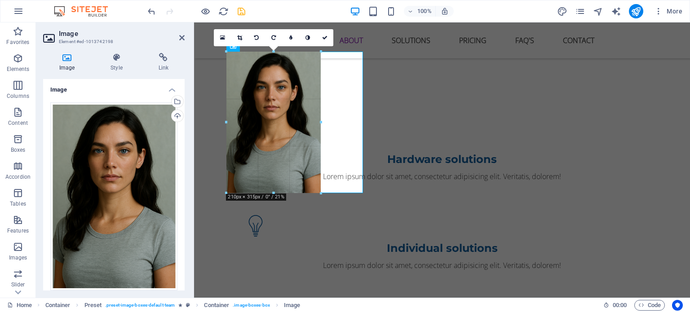
drag, startPoint x: 295, startPoint y: 255, endPoint x: 304, endPoint y: 188, distance: 67.1
type input "210"
select select "px"
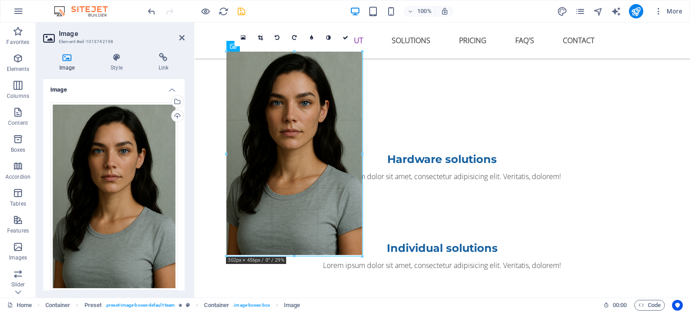
drag, startPoint x: 321, startPoint y: 122, endPoint x: 364, endPoint y: 129, distance: 43.8
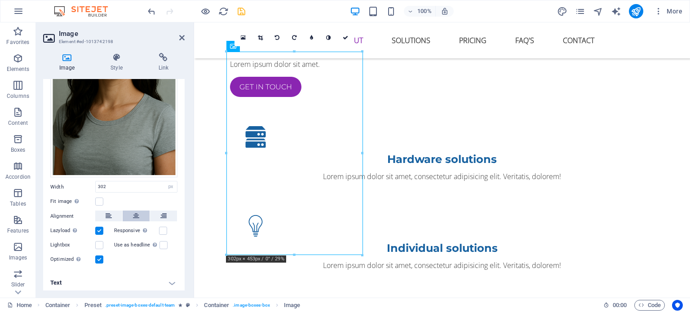
scroll to position [0, 0]
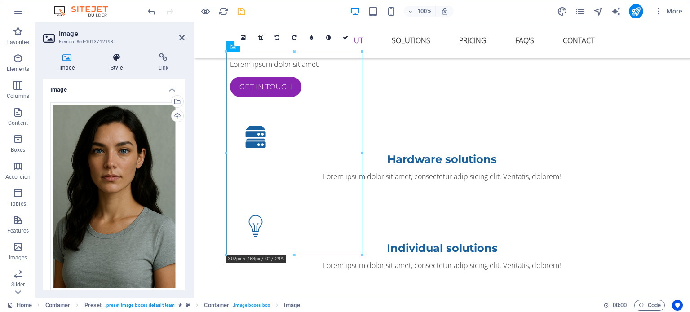
click at [120, 55] on icon at bounding box center [116, 57] width 44 height 9
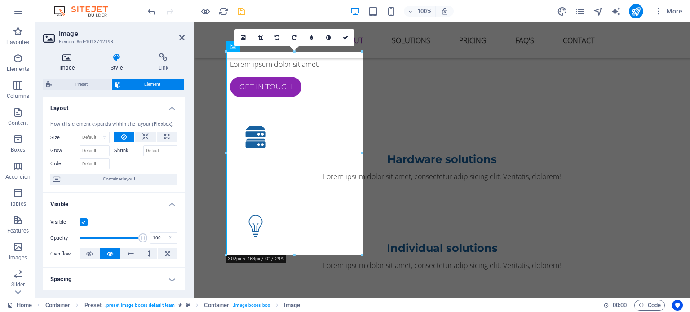
click at [71, 59] on icon at bounding box center [67, 57] width 48 height 9
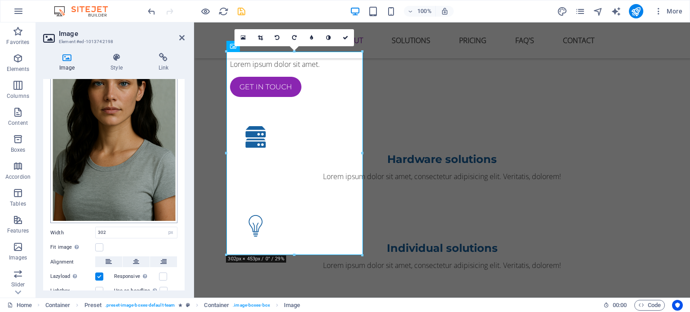
scroll to position [113, 0]
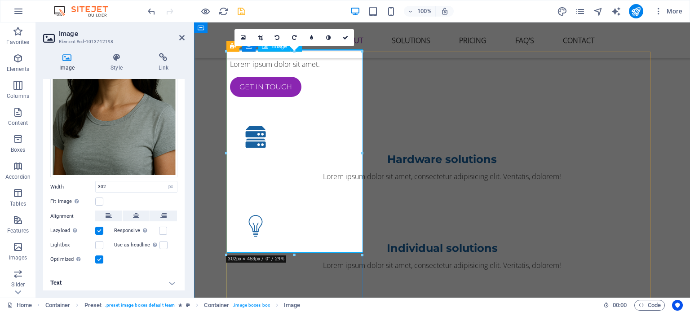
drag, startPoint x: 488, startPoint y: 276, endPoint x: 291, endPoint y: 226, distance: 203.9
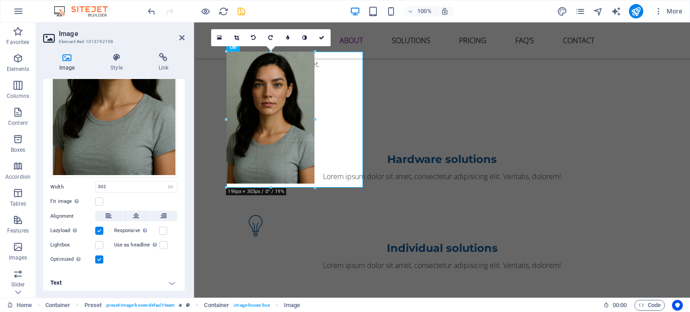
drag, startPoint x: 297, startPoint y: 258, endPoint x: 293, endPoint y: 186, distance: 71.6
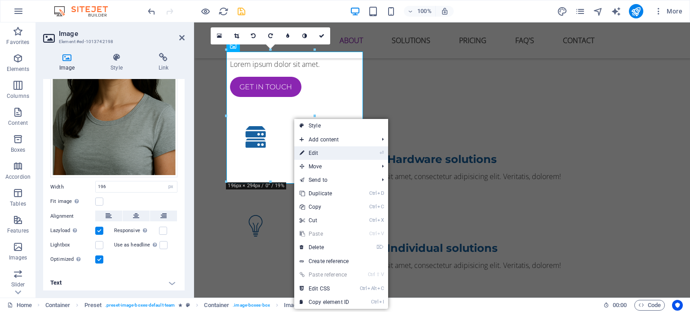
click at [331, 154] on link "⏎ Edit" at bounding box center [324, 153] width 60 height 13
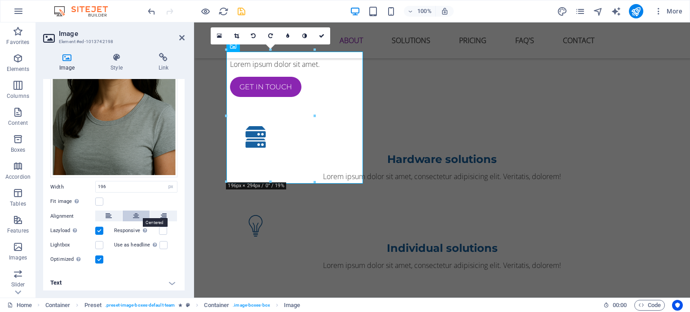
click at [134, 211] on icon at bounding box center [136, 216] width 6 height 11
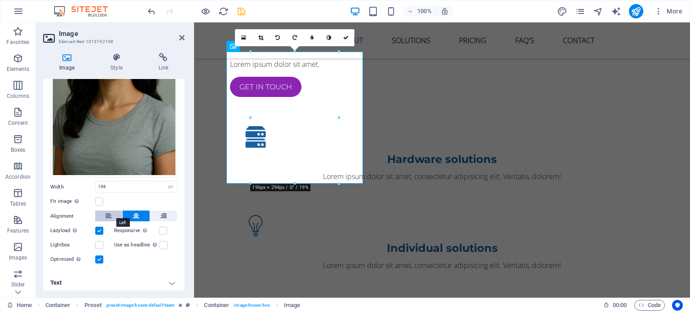
click at [109, 214] on icon at bounding box center [109, 216] width 6 height 11
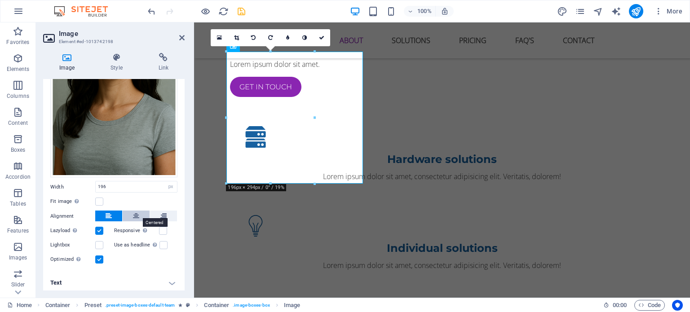
click at [147, 218] on button at bounding box center [136, 216] width 27 height 11
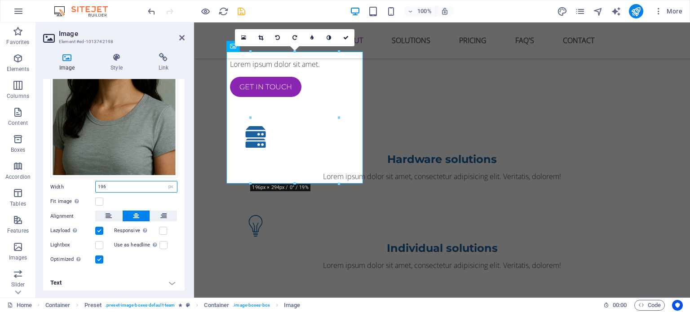
click at [158, 182] on input "196" at bounding box center [136, 187] width 81 height 11
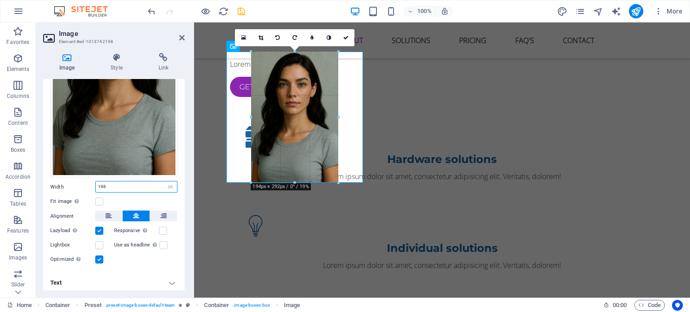
drag, startPoint x: 339, startPoint y: 117, endPoint x: 136, endPoint y: 58, distance: 211.3
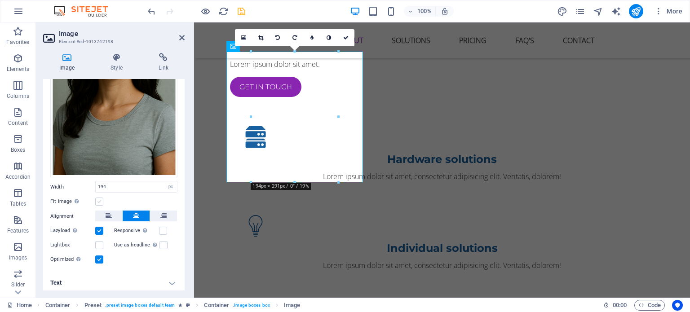
click at [99, 198] on label at bounding box center [99, 202] width 8 height 8
click at [0, 0] on input "Fit image Automatically fit image to a fixed width and height" at bounding box center [0, 0] width 0 height 0
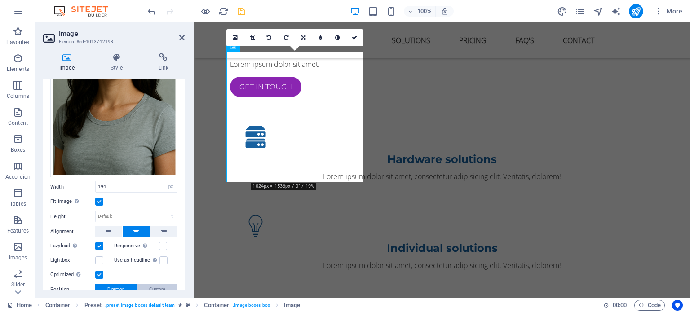
click at [157, 290] on span "Custom" at bounding box center [157, 289] width 16 height 11
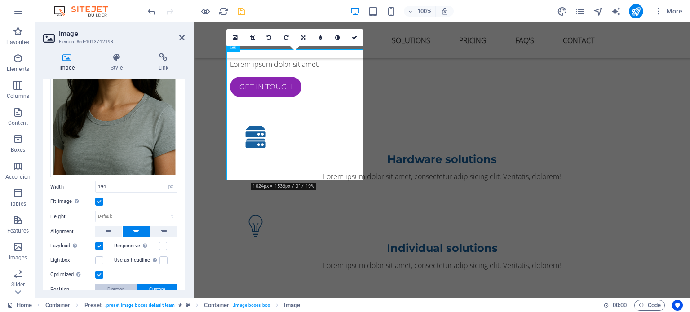
click at [117, 286] on span "Direction" at bounding box center [116, 289] width 18 height 11
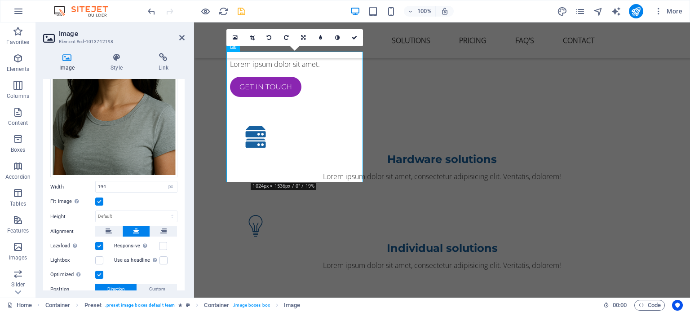
click at [98, 200] on label at bounding box center [99, 202] width 8 height 8
click at [0, 0] on input "Fit image Automatically fit image to a fixed width and height" at bounding box center [0, 0] width 0 height 0
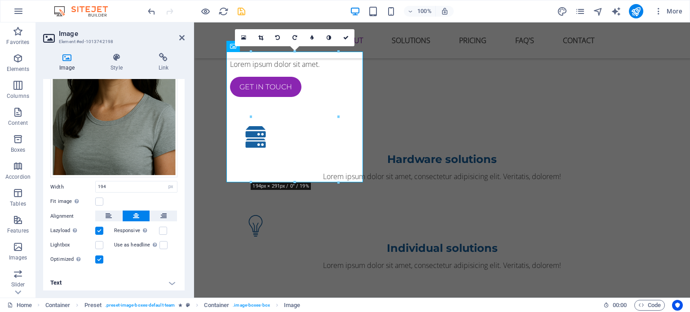
click at [98, 257] on label at bounding box center [99, 260] width 8 height 8
click at [0, 0] on input "Optimized Images are compressed to improve page speed." at bounding box center [0, 0] width 0 height 0
click at [98, 257] on label at bounding box center [99, 260] width 8 height 8
click at [0, 0] on input "Optimized Images are compressed to improve page speed." at bounding box center [0, 0] width 0 height 0
click at [98, 257] on label at bounding box center [99, 260] width 8 height 8
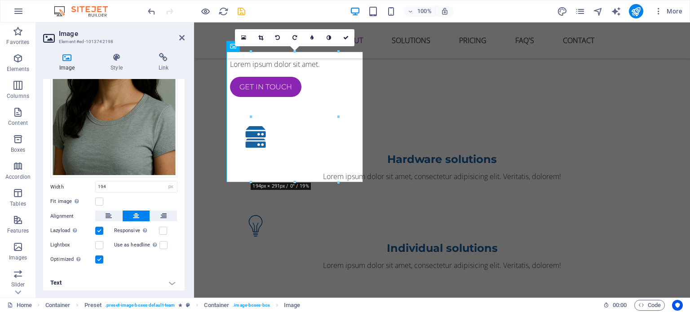
click at [0, 0] on input "Optimized Images are compressed to improve page speed." at bounding box center [0, 0] width 0 height 0
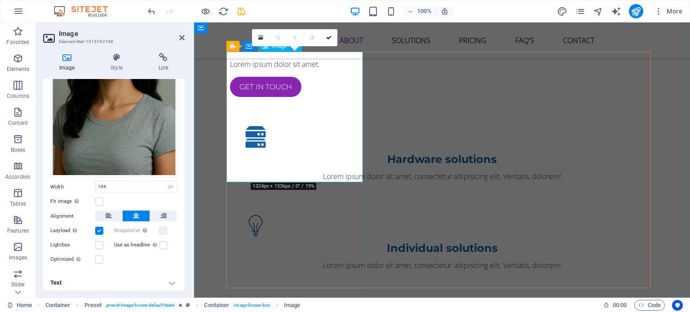
click at [98, 257] on label at bounding box center [99, 260] width 8 height 8
click at [0, 0] on input "Optimized Images are compressed to improve page speed." at bounding box center [0, 0] width 0 height 0
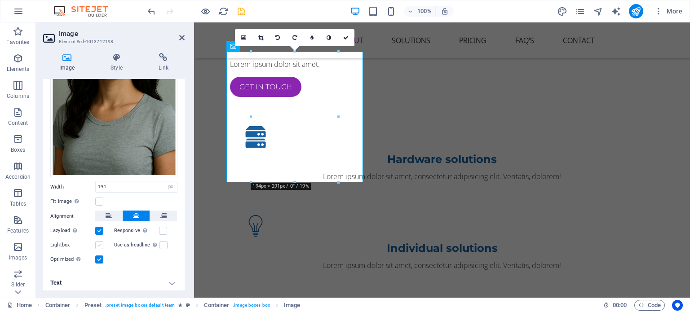
click at [99, 241] on label at bounding box center [99, 245] width 8 height 8
click at [0, 0] on input "Lightbox" at bounding box center [0, 0] width 0 height 0
click at [99, 241] on label at bounding box center [99, 245] width 8 height 8
click at [0, 0] on input "Lightbox" at bounding box center [0, 0] width 0 height 0
click at [97, 227] on label at bounding box center [99, 231] width 8 height 8
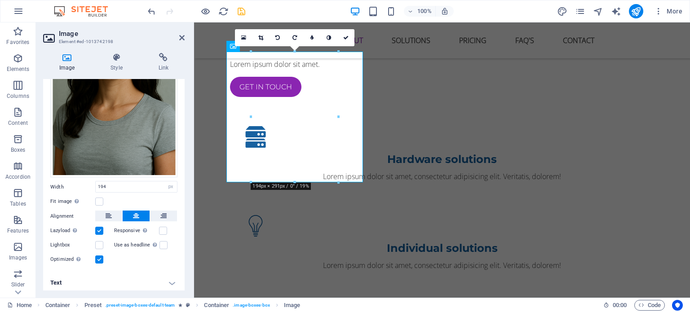
click at [0, 0] on input "Lazyload Loading images after the page loads improves page speed." at bounding box center [0, 0] width 0 height 0
click at [99, 232] on div "Lazyload Loading images after the page loads improves page speed." at bounding box center [82, 231] width 64 height 11
click at [100, 230] on label at bounding box center [99, 231] width 8 height 8
click at [0, 0] on input "Lazyload Loading images after the page loads improves page speed." at bounding box center [0, 0] width 0 height 0
click at [100, 230] on label at bounding box center [99, 231] width 8 height 8
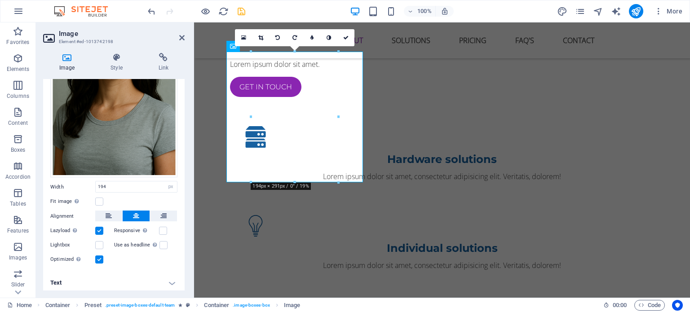
click at [0, 0] on input "Lazyload Loading images after the page loads improves page speed." at bounding box center [0, 0] width 0 height 0
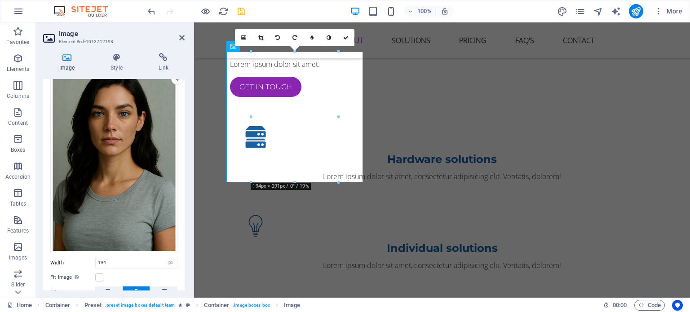
scroll to position [0, 0]
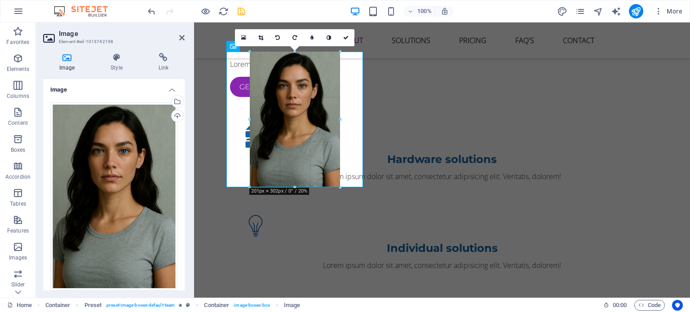
drag, startPoint x: 339, startPoint y: 115, endPoint x: 344, endPoint y: 115, distance: 4.9
type input "201"
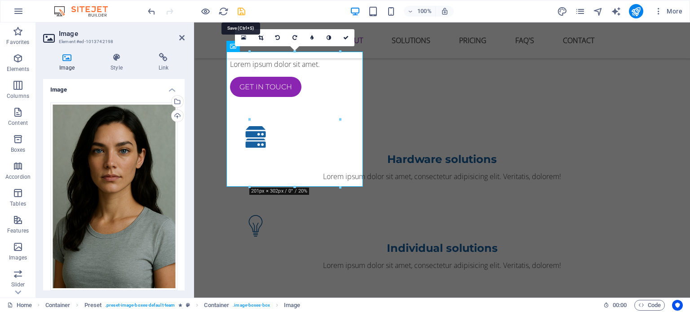
click at [238, 9] on icon "save" at bounding box center [241, 11] width 10 height 10
checkbox input "false"
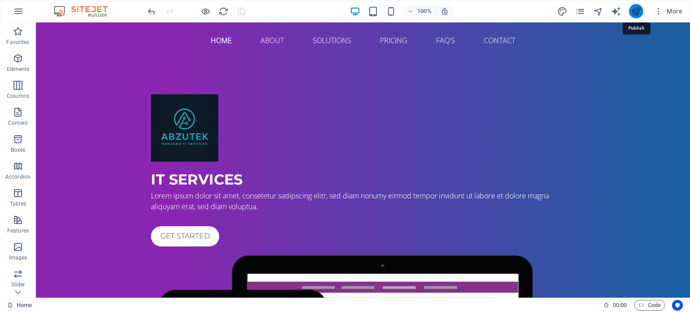
click at [639, 13] on icon "publish" at bounding box center [636, 11] width 10 height 10
